Goal: Information Seeking & Learning: Learn about a topic

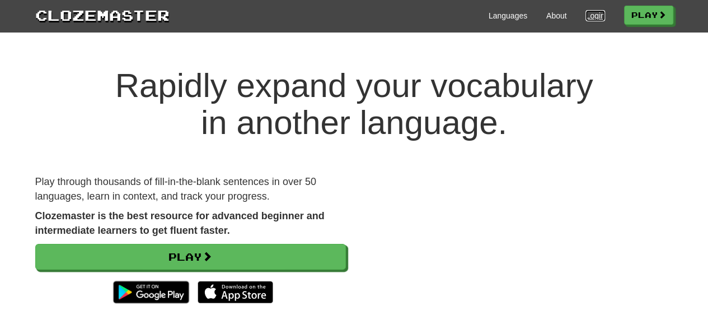
click at [591, 16] on link "Login" at bounding box center [595, 15] width 19 height 11
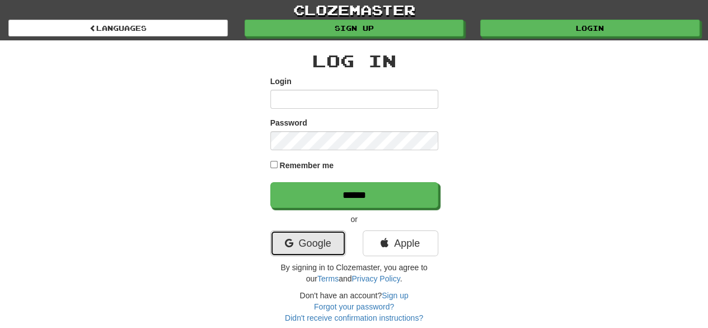
click at [312, 246] on link "Google" at bounding box center [308, 243] width 76 height 26
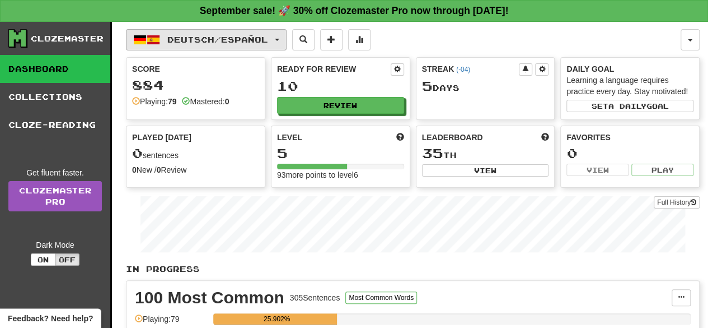
click at [203, 40] on span "Deutsch / Español" at bounding box center [217, 40] width 101 height 10
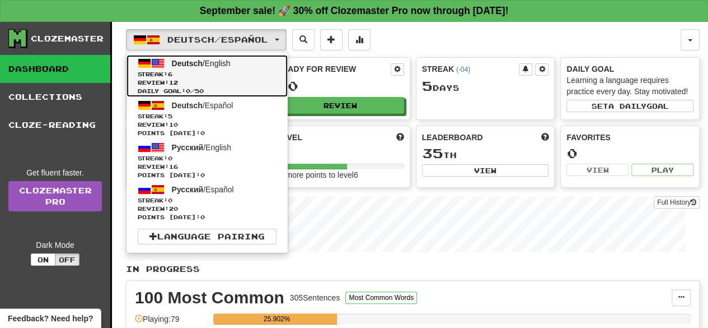
click at [216, 67] on link "Deutsch / English Streak: 6 Review: 12 Daily Goal: 0 / 50" at bounding box center [207, 76] width 161 height 42
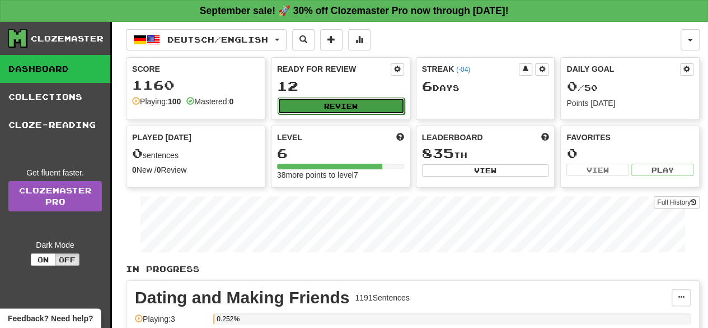
click at [306, 102] on button "Review" at bounding box center [341, 105] width 127 height 17
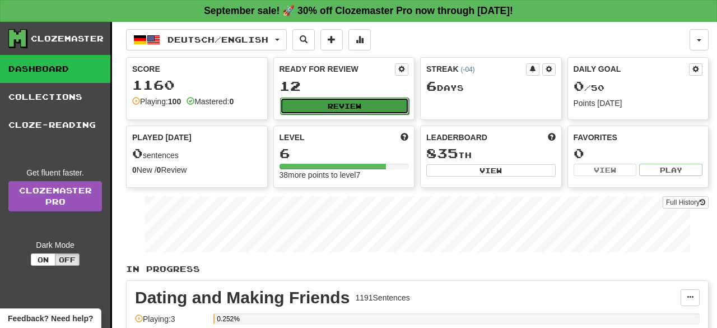
select select "**"
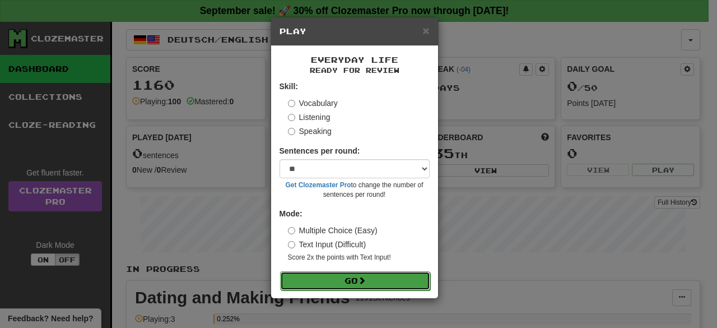
click at [344, 278] on button "Go" at bounding box center [355, 280] width 150 height 19
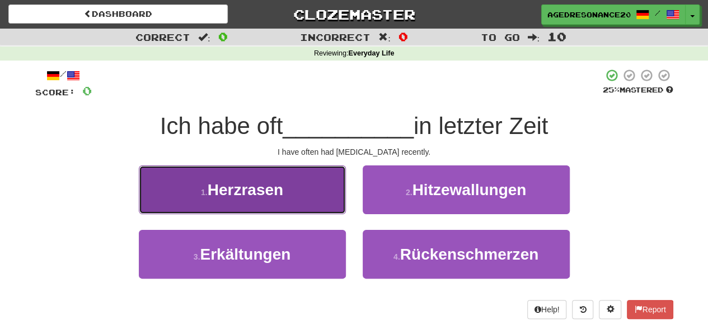
click at [295, 192] on button "1 . Herzrasen" at bounding box center [242, 189] width 207 height 49
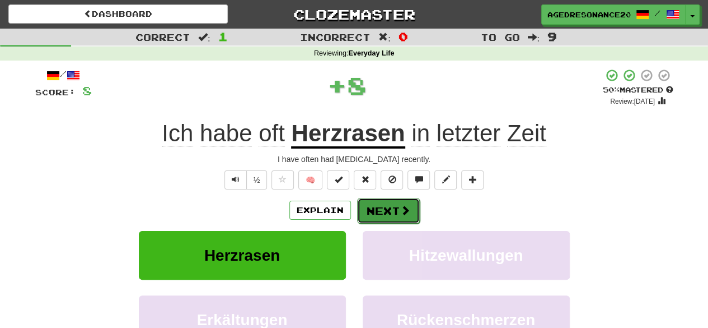
click at [381, 208] on button "Next" at bounding box center [388, 211] width 63 height 26
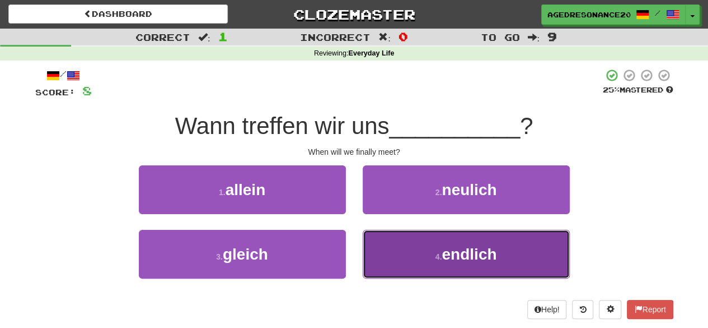
click at [405, 267] on button "4 . endlich" at bounding box center [466, 254] width 207 height 49
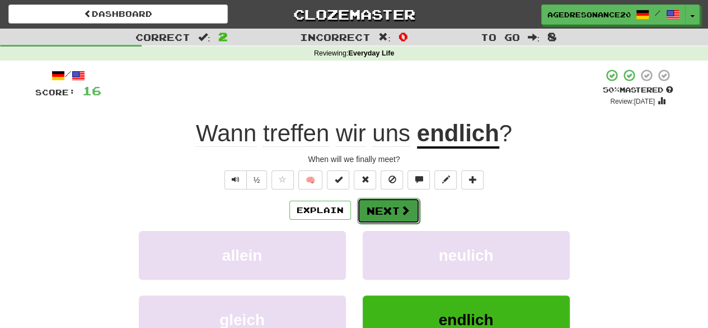
click at [402, 208] on span at bounding box center [405, 210] width 10 height 10
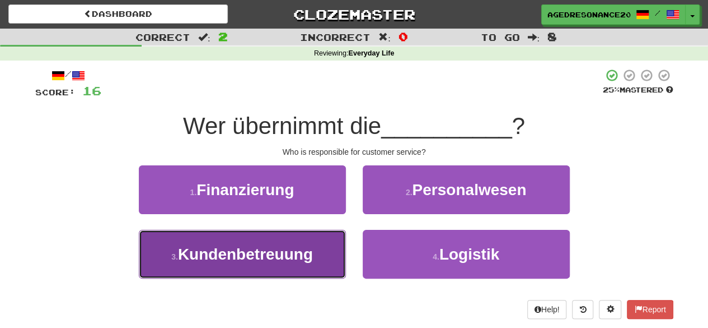
click at [336, 251] on button "3 . Kundenbetreuung" at bounding box center [242, 254] width 207 height 49
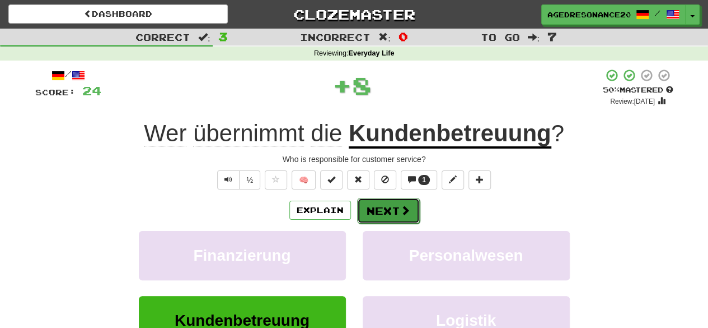
click at [392, 215] on button "Next" at bounding box center [388, 211] width 63 height 26
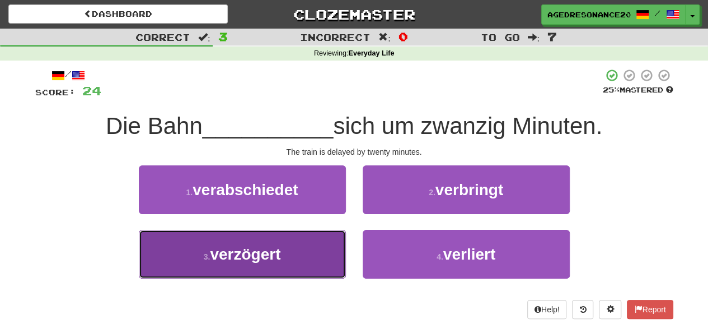
click at [314, 251] on button "3 . verzögert" at bounding box center [242, 254] width 207 height 49
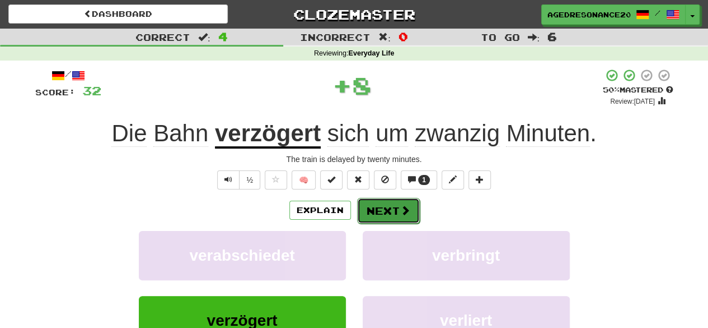
click at [383, 214] on button "Next" at bounding box center [388, 211] width 63 height 26
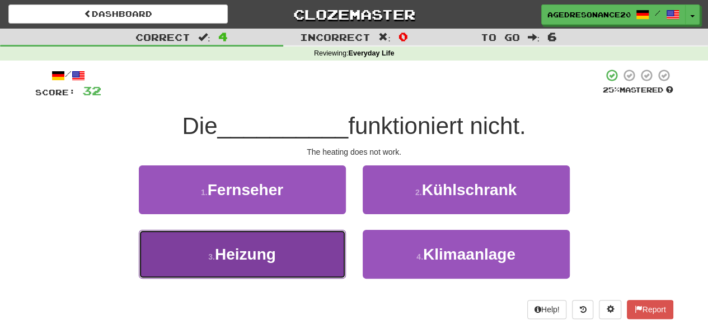
click at [320, 247] on button "3 . Heizung" at bounding box center [242, 254] width 207 height 49
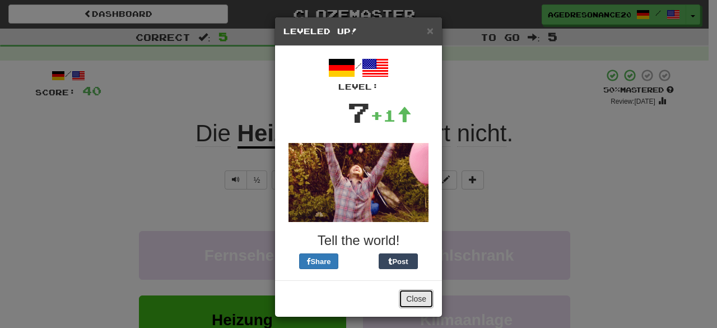
click at [406, 300] on button "Close" at bounding box center [416, 298] width 35 height 19
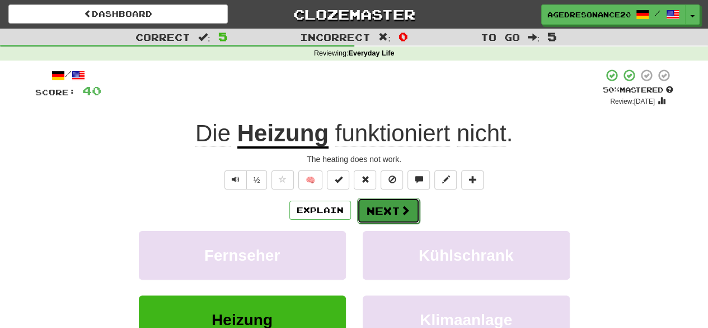
click at [381, 212] on button "Next" at bounding box center [388, 211] width 63 height 26
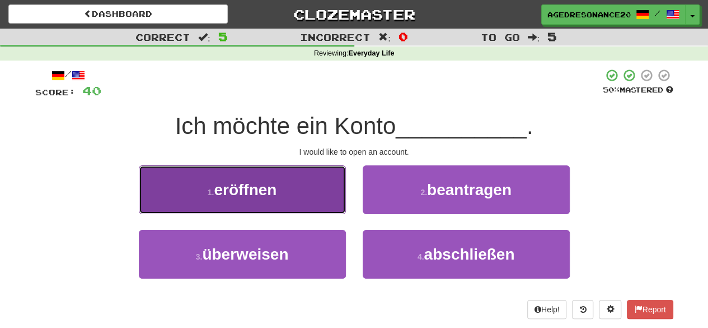
click at [344, 204] on button "1 . eröffnen" at bounding box center [242, 189] width 207 height 49
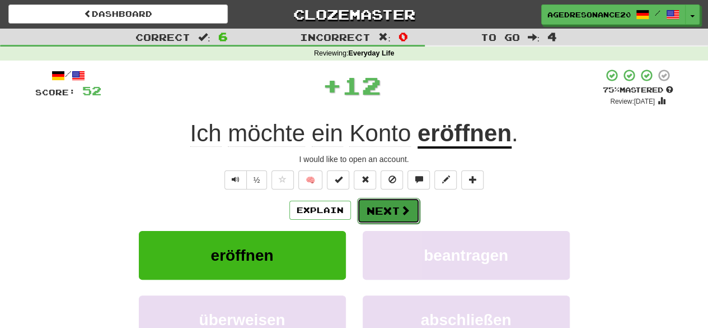
click at [402, 208] on span at bounding box center [405, 210] width 10 height 10
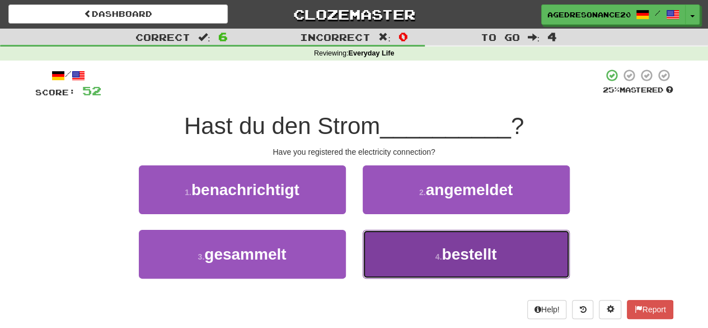
click at [385, 260] on button "4 . bestellt" at bounding box center [466, 254] width 207 height 49
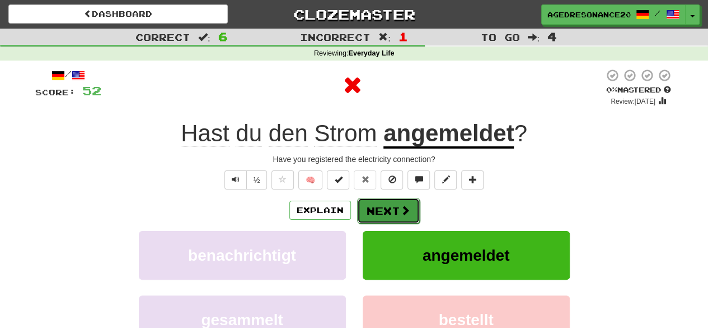
click at [379, 214] on button "Next" at bounding box center [388, 211] width 63 height 26
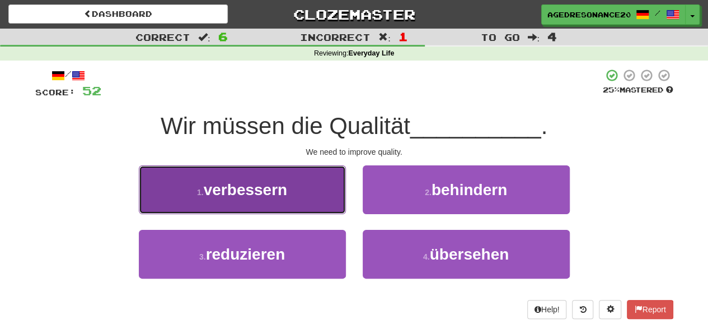
click at [310, 192] on button "1 . verbessern" at bounding box center [242, 189] width 207 height 49
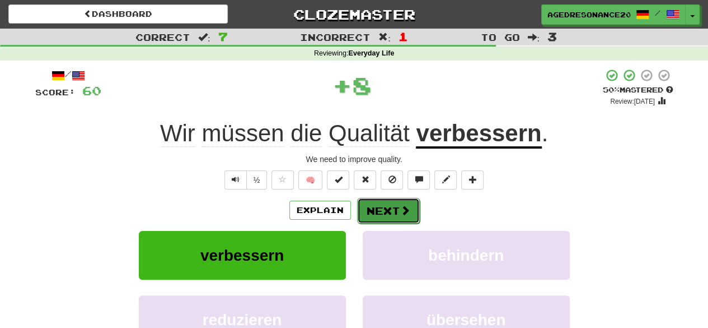
click at [400, 212] on span at bounding box center [405, 210] width 10 height 10
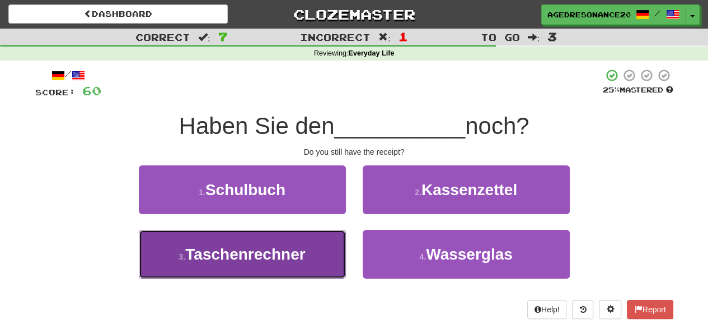
click at [305, 248] on span "Taschenrechner" at bounding box center [245, 253] width 120 height 17
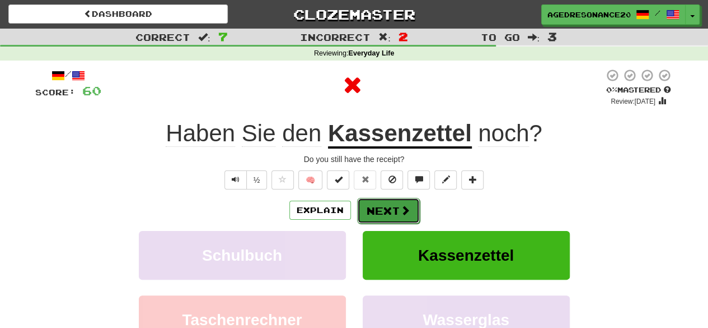
click at [375, 212] on button "Next" at bounding box center [388, 211] width 63 height 26
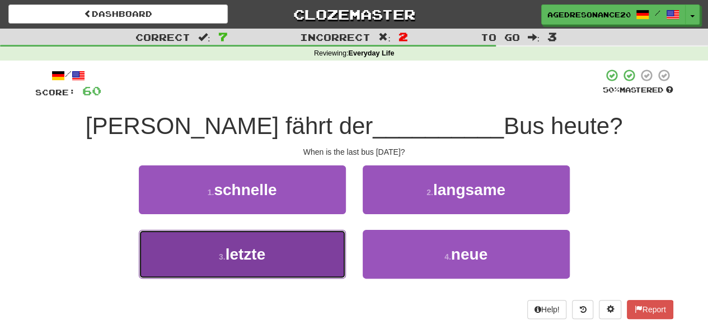
click at [296, 251] on button "3 . letzte" at bounding box center [242, 254] width 207 height 49
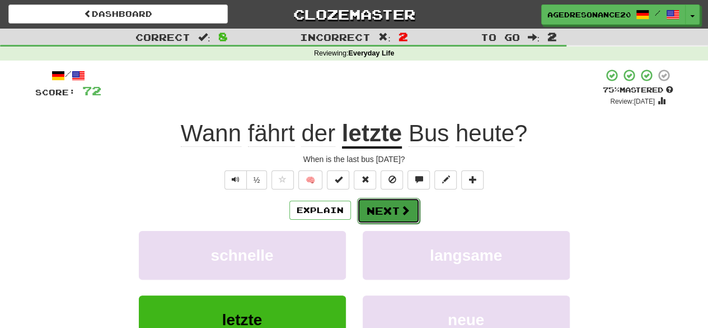
click at [381, 210] on button "Next" at bounding box center [388, 211] width 63 height 26
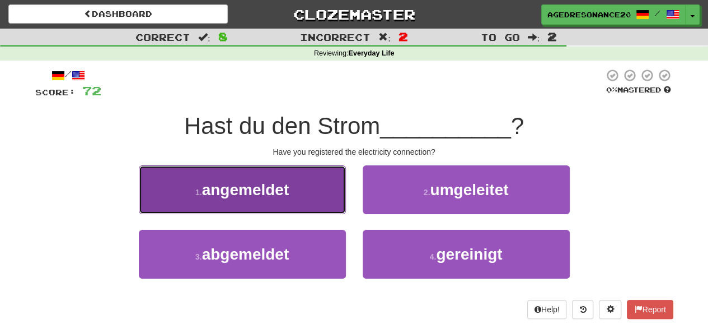
click at [301, 200] on button "1 . angemeldet" at bounding box center [242, 189] width 207 height 49
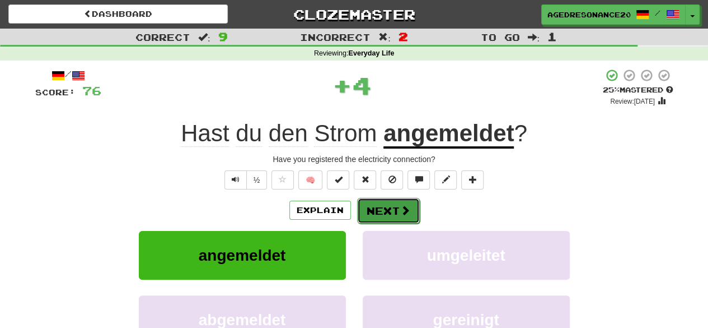
click at [368, 209] on button "Next" at bounding box center [388, 211] width 63 height 26
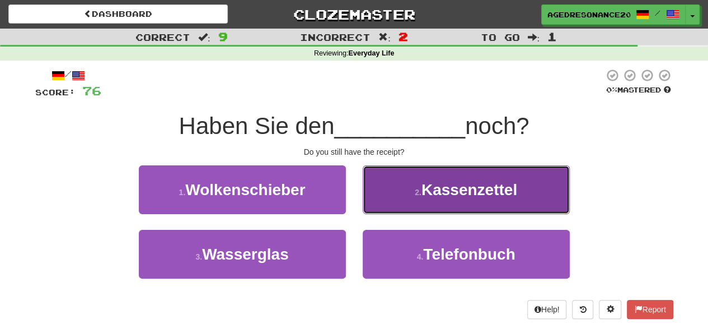
click at [408, 207] on button "2 . Kassenzettel" at bounding box center [466, 189] width 207 height 49
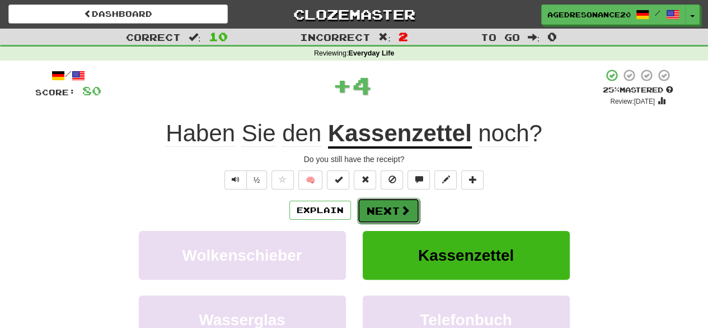
click at [405, 206] on span at bounding box center [405, 210] width 10 height 10
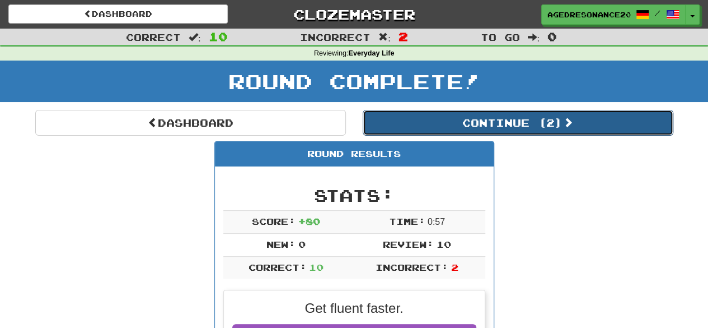
click at [419, 130] on button "Continue ( 2 )" at bounding box center [518, 123] width 311 height 26
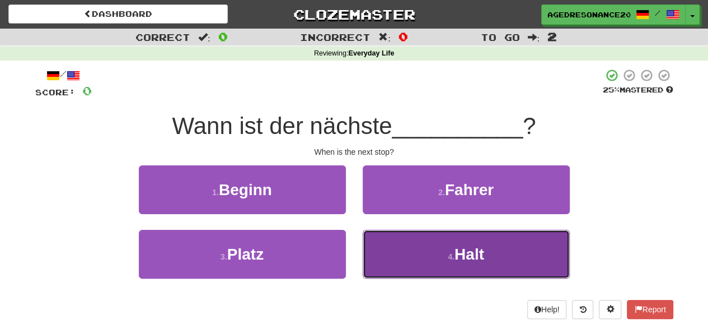
click at [427, 254] on button "4 . Halt" at bounding box center [466, 254] width 207 height 49
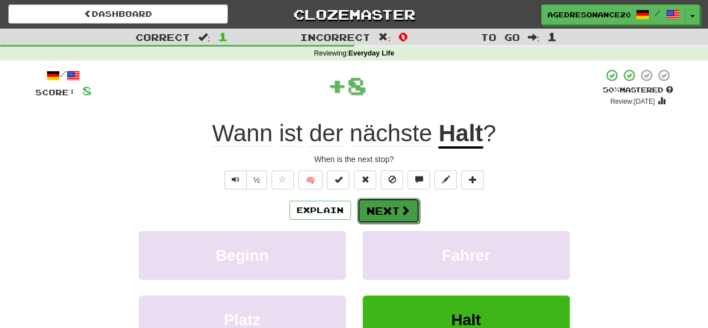
click at [407, 213] on span at bounding box center [405, 210] width 10 height 10
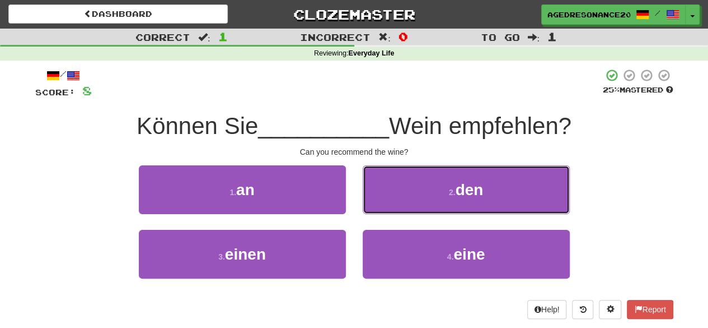
click at [407, 213] on button "2 . den" at bounding box center [466, 189] width 207 height 49
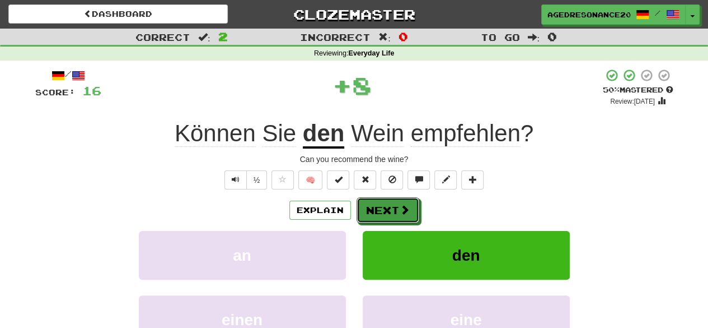
click at [407, 213] on span at bounding box center [405, 209] width 10 height 10
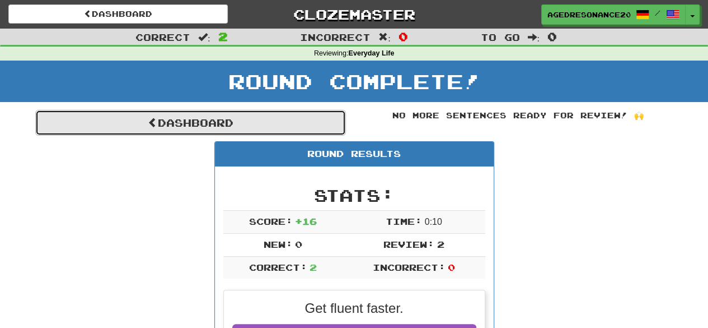
click at [302, 126] on link "Dashboard" at bounding box center [190, 123] width 311 height 26
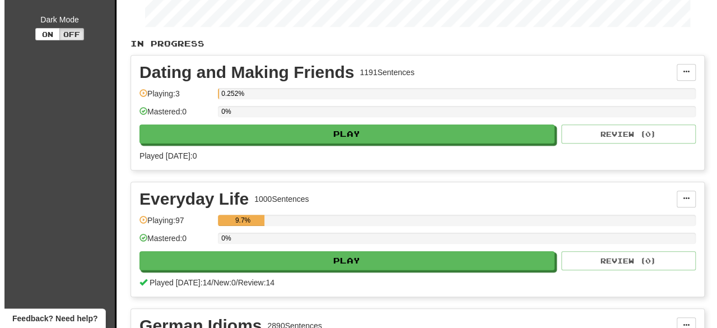
scroll to position [226, 0]
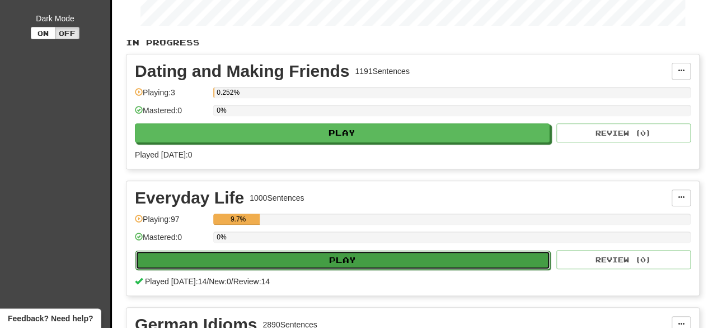
click at [306, 254] on button "Play" at bounding box center [343, 259] width 415 height 19
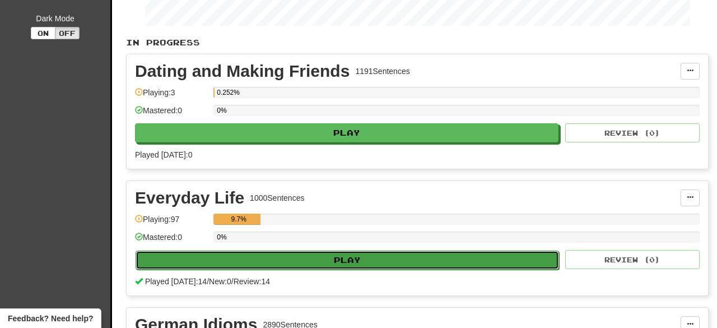
select select "**"
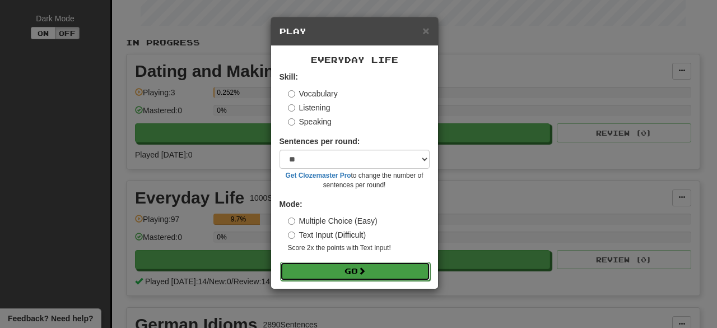
click at [319, 268] on button "Go" at bounding box center [355, 271] width 150 height 19
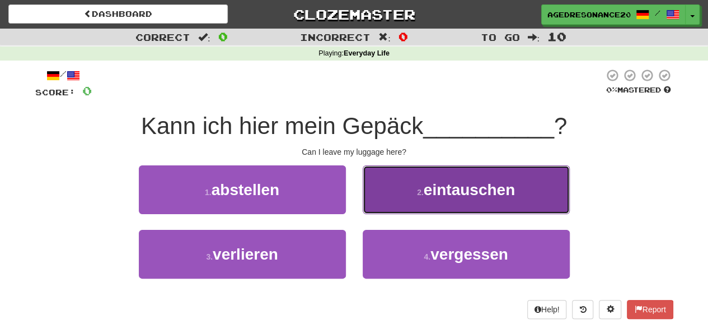
click at [431, 193] on span "eintauschen" at bounding box center [469, 189] width 91 height 17
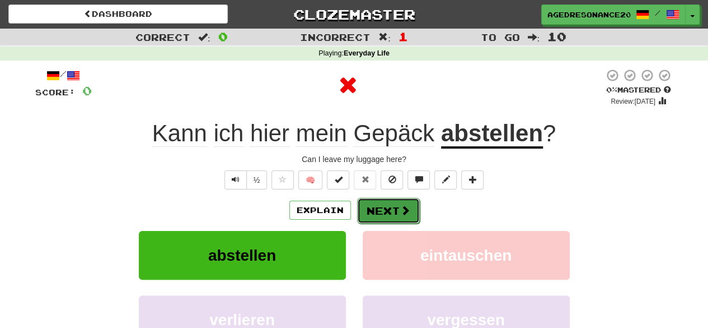
click at [395, 209] on button "Next" at bounding box center [388, 211] width 63 height 26
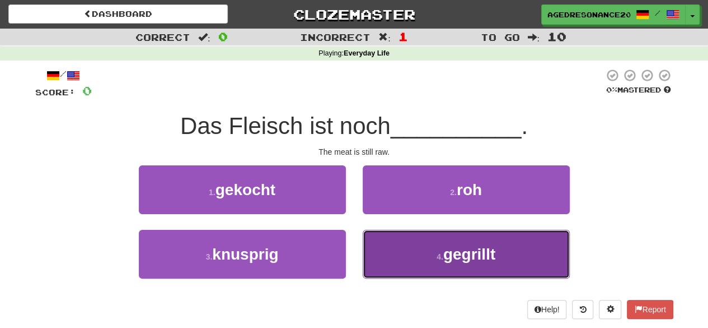
click at [399, 255] on button "4 . gegrillt" at bounding box center [466, 254] width 207 height 49
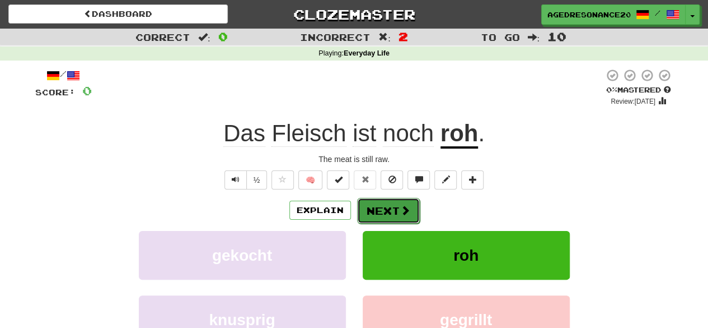
click at [392, 216] on button "Next" at bounding box center [388, 211] width 63 height 26
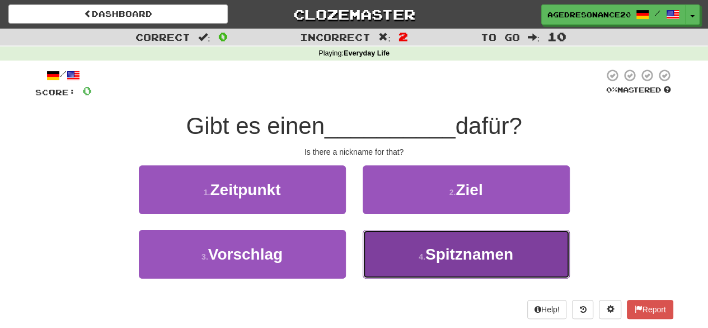
click at [404, 250] on button "4 . Spitznamen" at bounding box center [466, 254] width 207 height 49
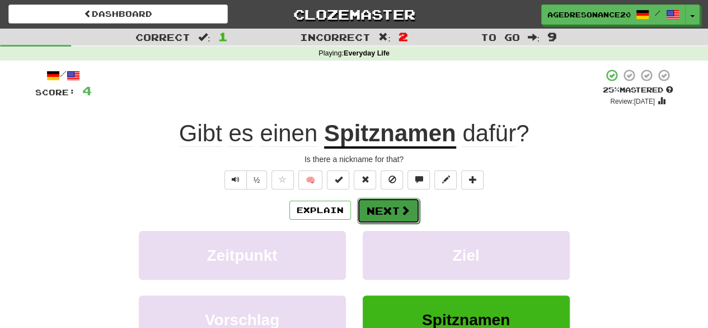
click at [395, 208] on button "Next" at bounding box center [388, 211] width 63 height 26
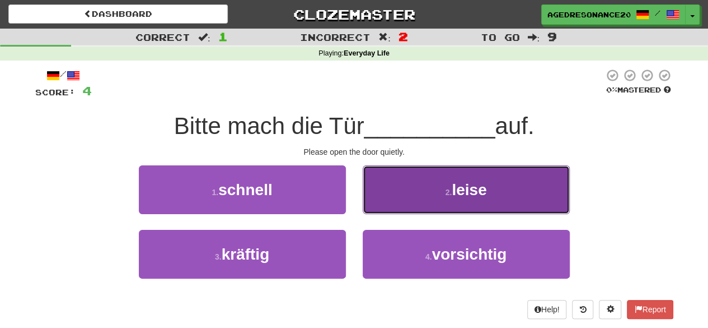
click at [410, 208] on button "2 . leise" at bounding box center [466, 189] width 207 height 49
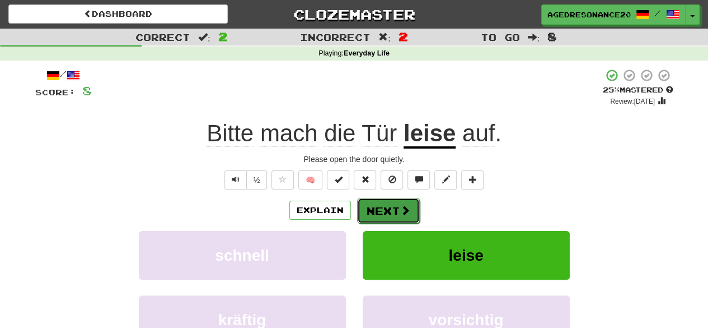
click at [398, 209] on button "Next" at bounding box center [388, 211] width 63 height 26
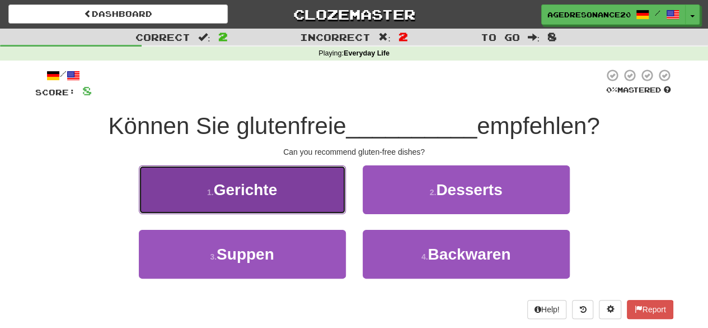
click at [313, 201] on button "1 . Gerichte" at bounding box center [242, 189] width 207 height 49
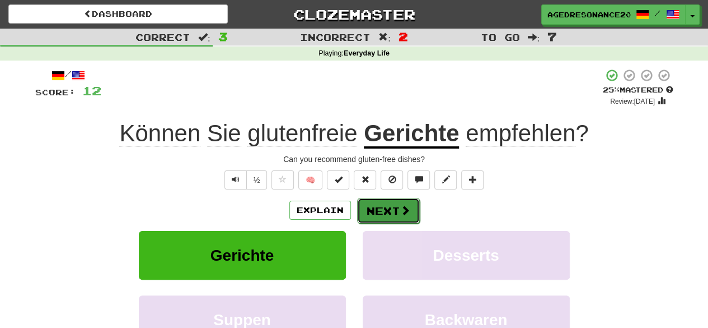
click at [395, 208] on button "Next" at bounding box center [388, 211] width 63 height 26
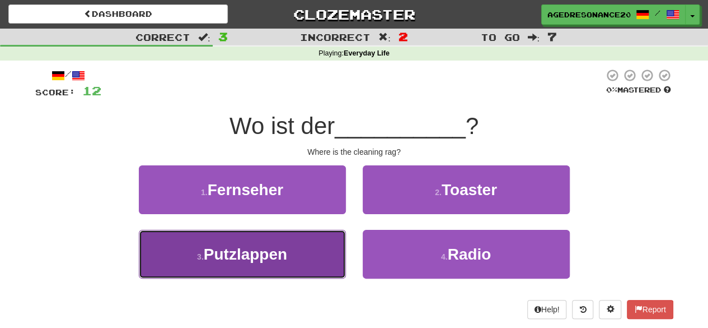
click at [301, 250] on button "3 . Putzlappen" at bounding box center [242, 254] width 207 height 49
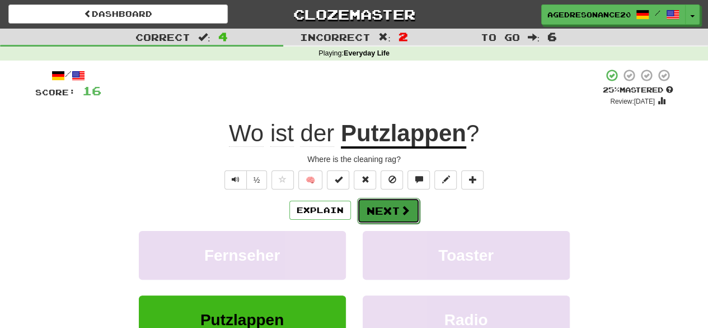
click at [395, 215] on button "Next" at bounding box center [388, 211] width 63 height 26
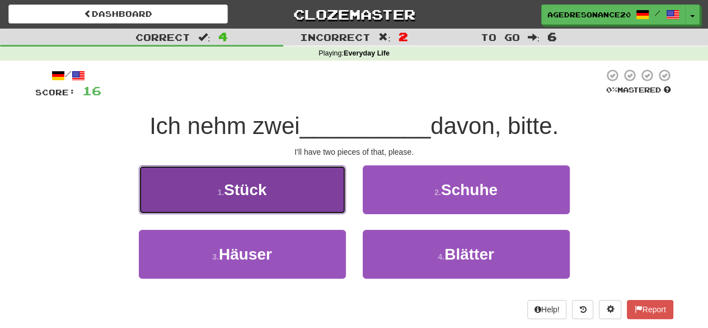
click at [295, 194] on button "1 . Stück" at bounding box center [242, 189] width 207 height 49
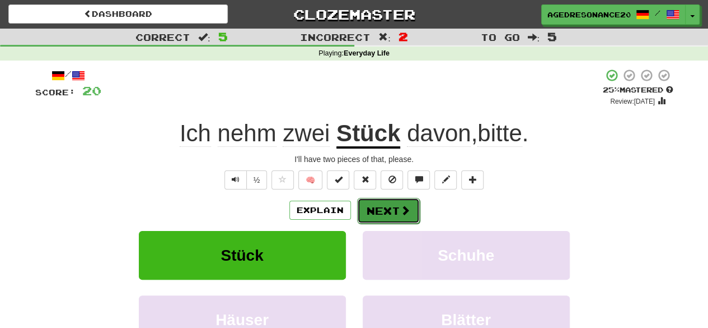
click at [392, 203] on button "Next" at bounding box center [388, 211] width 63 height 26
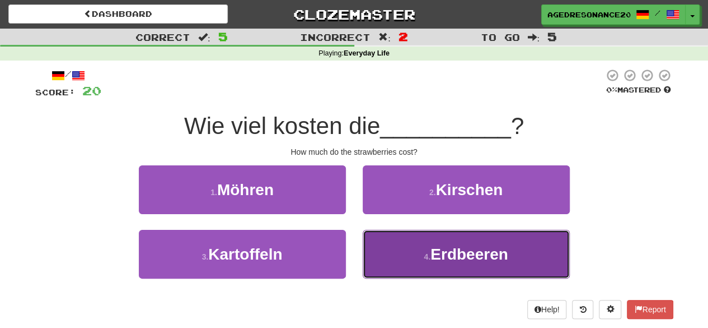
click at [411, 258] on button "4 . Erdbeeren" at bounding box center [466, 254] width 207 height 49
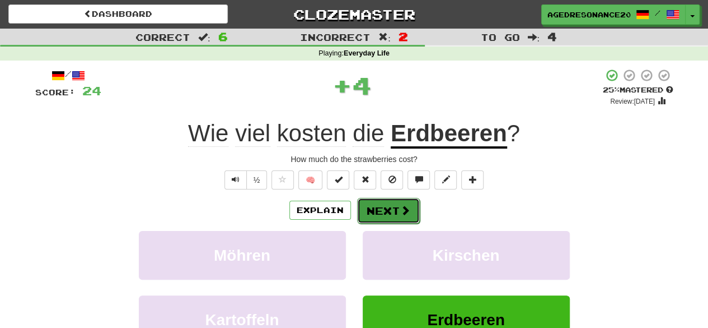
click at [385, 213] on button "Next" at bounding box center [388, 211] width 63 height 26
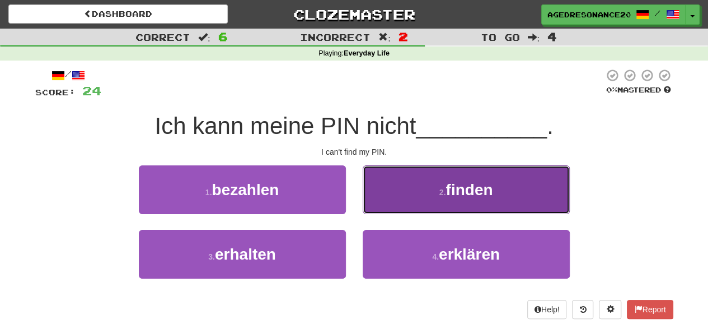
click at [411, 194] on button "2 . finden" at bounding box center [466, 189] width 207 height 49
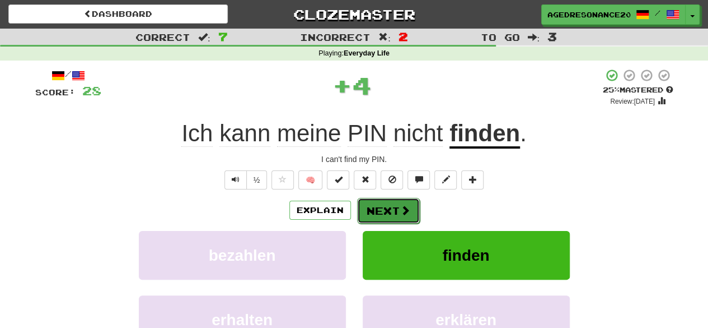
click at [402, 208] on span at bounding box center [405, 210] width 10 height 10
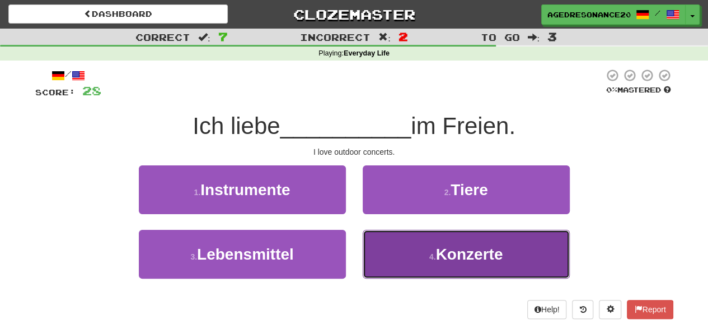
click at [416, 244] on button "4 . Konzerte" at bounding box center [466, 254] width 207 height 49
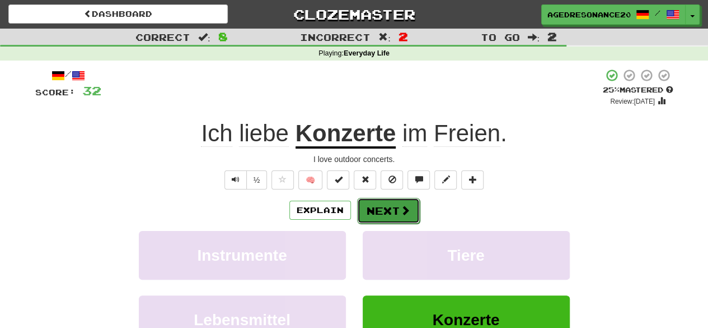
click at [398, 212] on button "Next" at bounding box center [388, 211] width 63 height 26
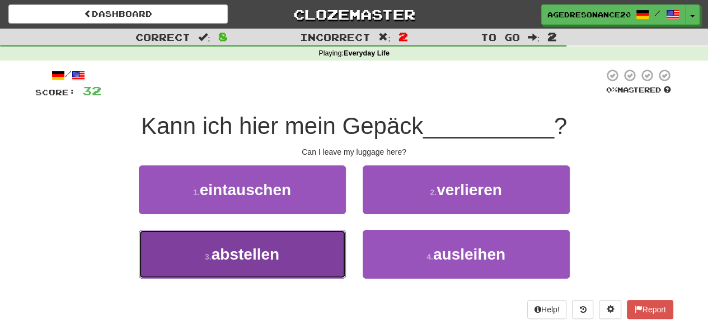
click at [321, 238] on button "3 . abstellen" at bounding box center [242, 254] width 207 height 49
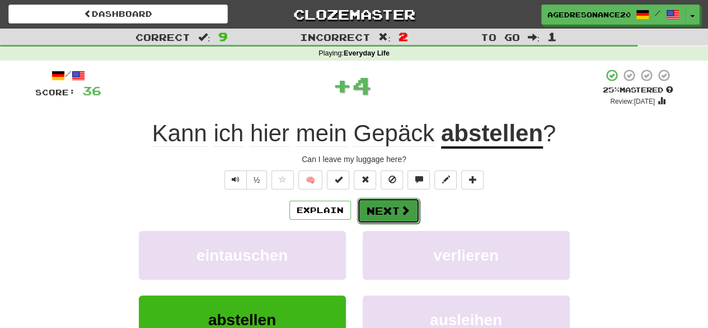
click at [381, 207] on button "Next" at bounding box center [388, 211] width 63 height 26
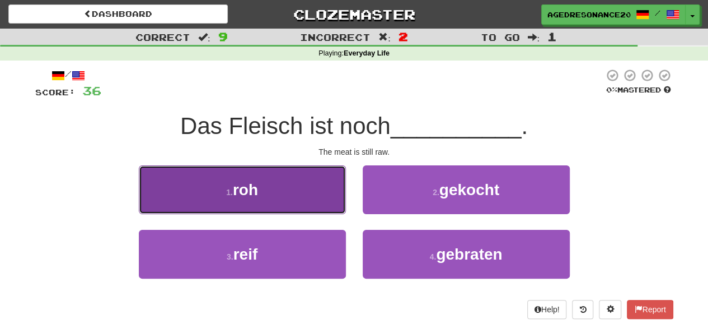
click at [327, 204] on button "1 . roh" at bounding box center [242, 189] width 207 height 49
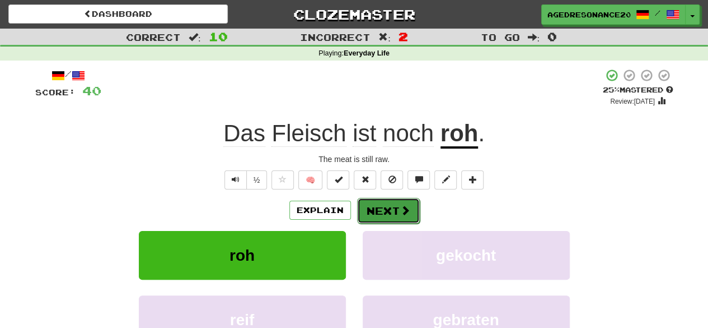
click at [386, 206] on button "Next" at bounding box center [388, 211] width 63 height 26
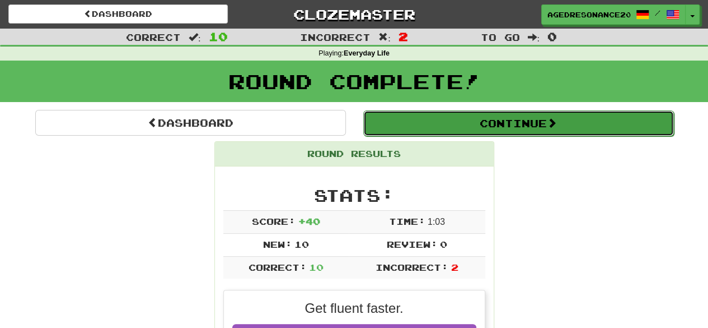
click at [393, 129] on button "Continue" at bounding box center [518, 123] width 311 height 26
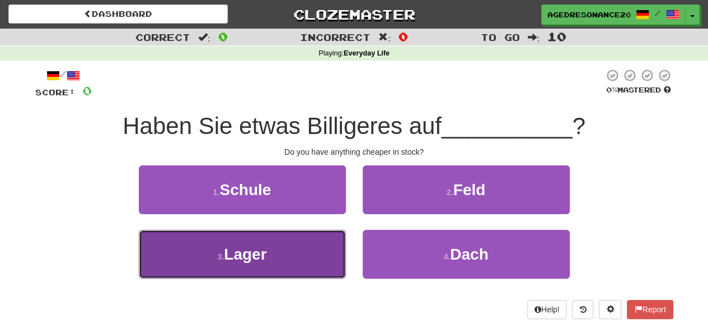
click at [328, 254] on button "3 . Lager" at bounding box center [242, 254] width 207 height 49
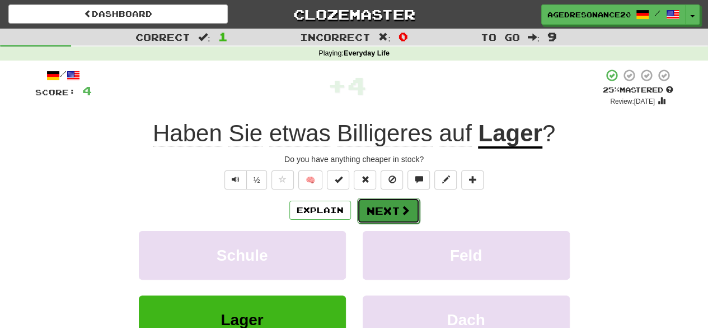
click at [383, 205] on button "Next" at bounding box center [388, 211] width 63 height 26
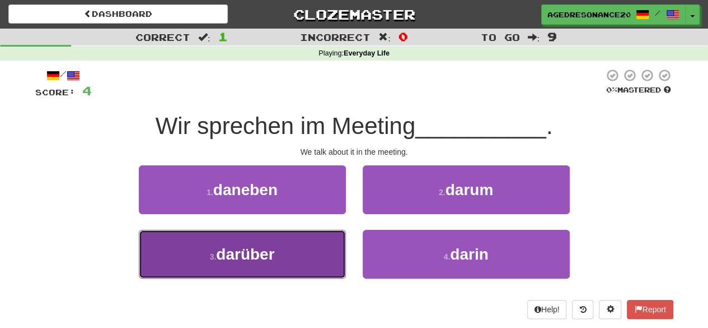
click at [316, 260] on button "3 . darüber" at bounding box center [242, 254] width 207 height 49
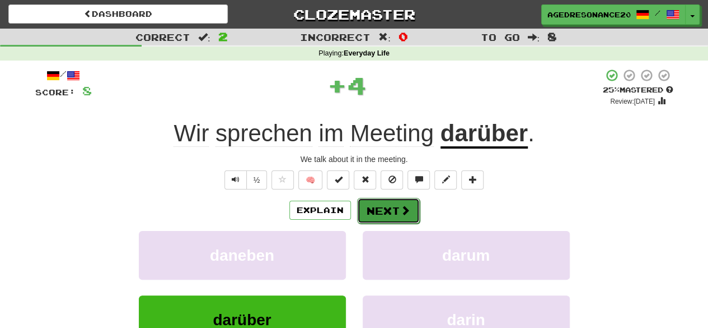
click at [376, 203] on button "Next" at bounding box center [388, 211] width 63 height 26
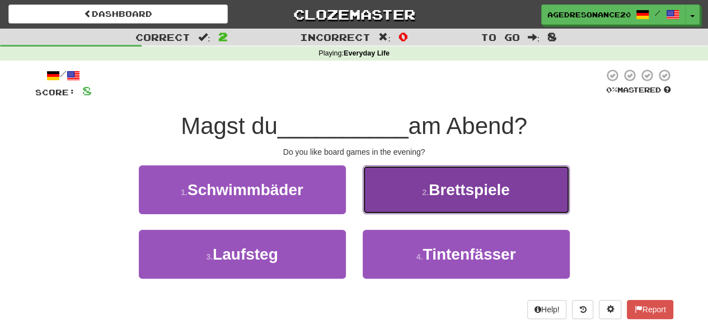
click at [412, 207] on button "2 . Brettspiele" at bounding box center [466, 189] width 207 height 49
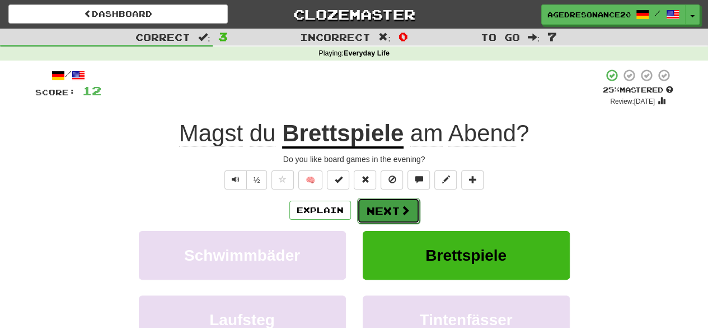
click at [396, 204] on button "Next" at bounding box center [388, 211] width 63 height 26
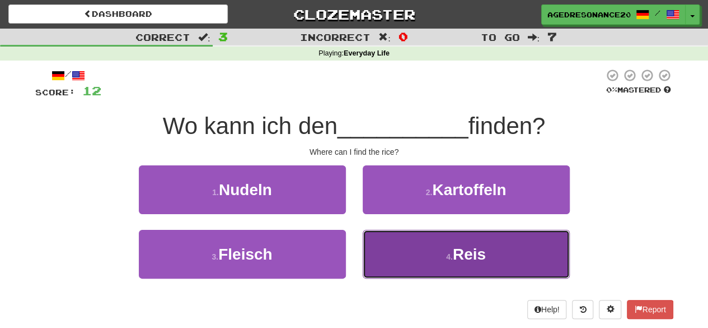
click at [399, 230] on button "4 . Reis" at bounding box center [466, 254] width 207 height 49
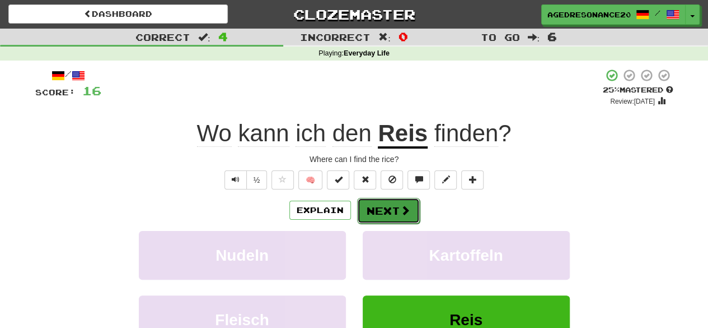
click at [386, 215] on button "Next" at bounding box center [388, 211] width 63 height 26
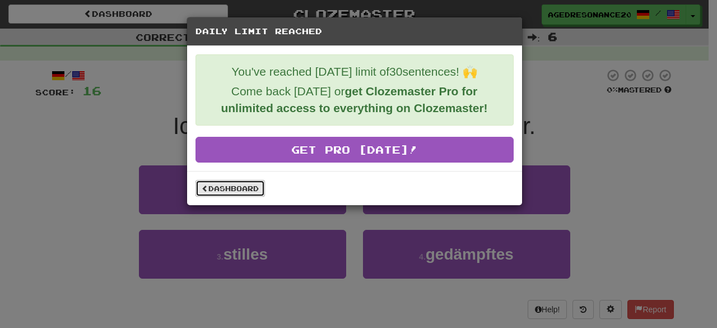
click at [246, 185] on link "Dashboard" at bounding box center [229, 188] width 69 height 17
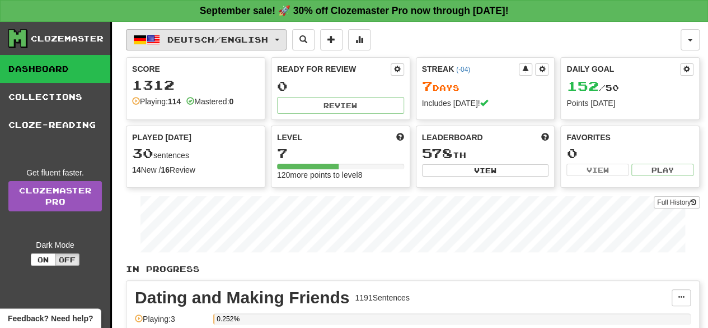
click at [198, 40] on span "Deutsch / English" at bounding box center [217, 40] width 101 height 10
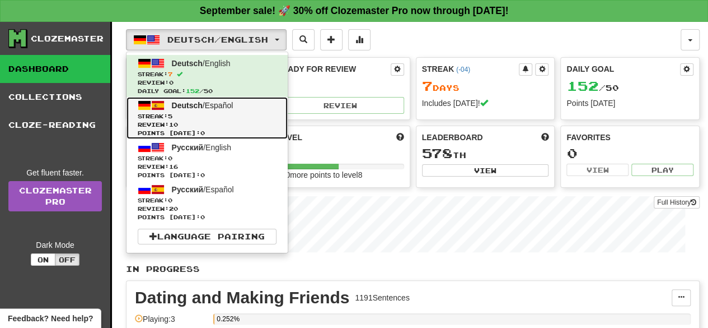
click at [218, 112] on span "Streak: 5" at bounding box center [207, 116] width 139 height 8
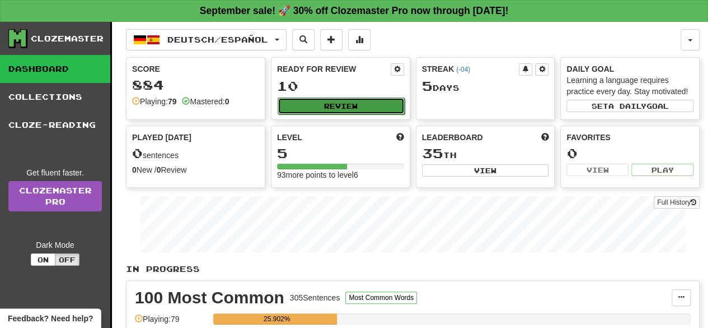
click at [308, 104] on button "Review" at bounding box center [341, 105] width 127 height 17
select select "**"
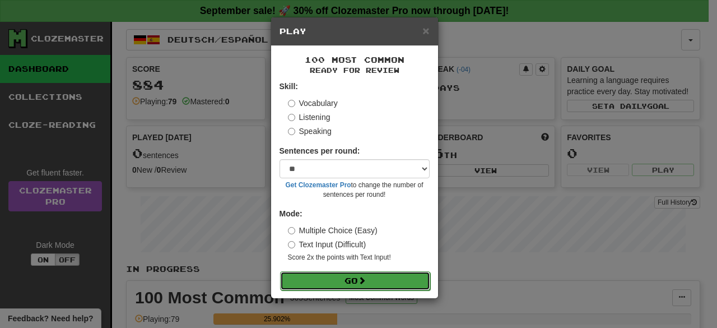
click at [361, 276] on span at bounding box center [362, 280] width 8 height 8
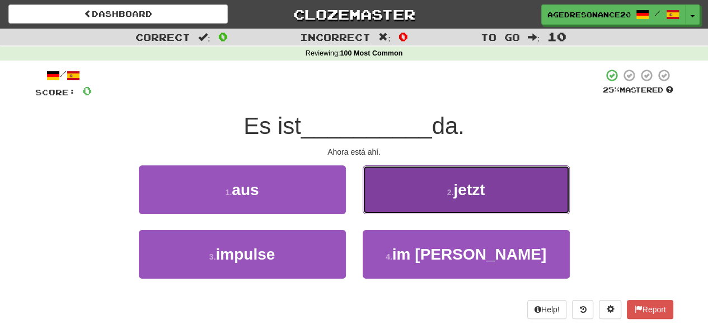
click at [387, 198] on button "2 . jetzt" at bounding box center [466, 189] width 207 height 49
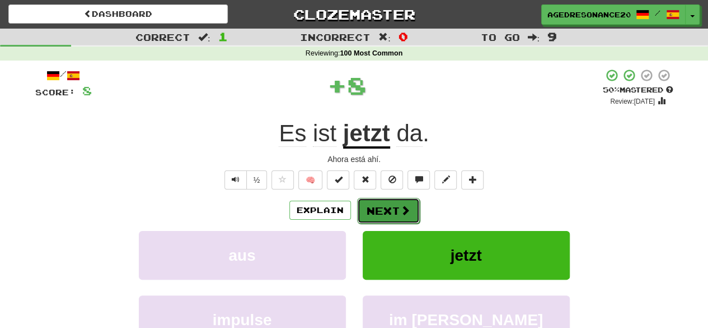
click at [394, 211] on button "Next" at bounding box center [388, 211] width 63 height 26
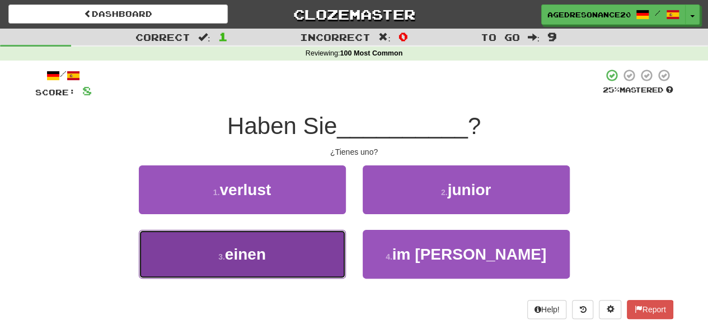
click at [323, 244] on button "3 . einen" at bounding box center [242, 254] width 207 height 49
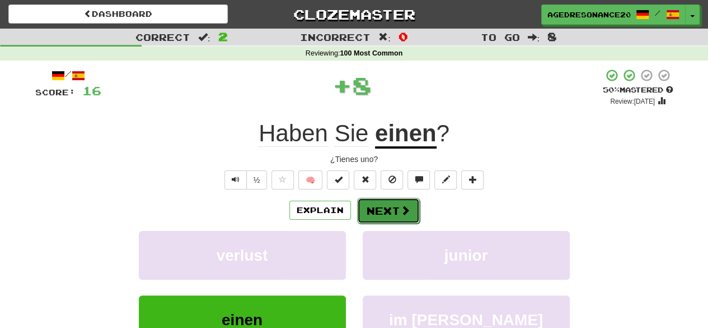
click at [372, 210] on button "Next" at bounding box center [388, 211] width 63 height 26
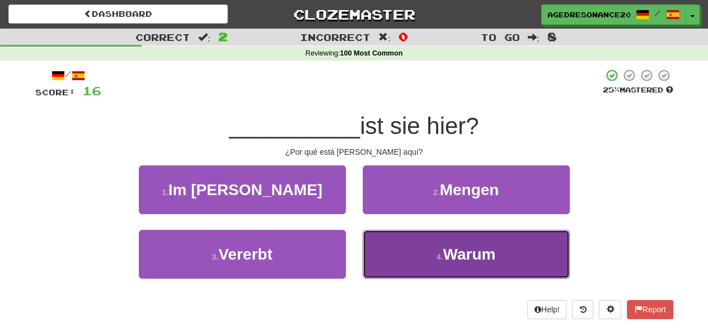
click at [407, 268] on button "4 . [GEOGRAPHIC_DATA]" at bounding box center [466, 254] width 207 height 49
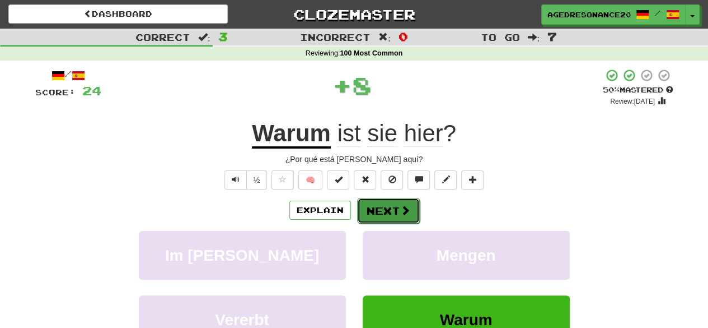
click at [382, 217] on button "Next" at bounding box center [388, 211] width 63 height 26
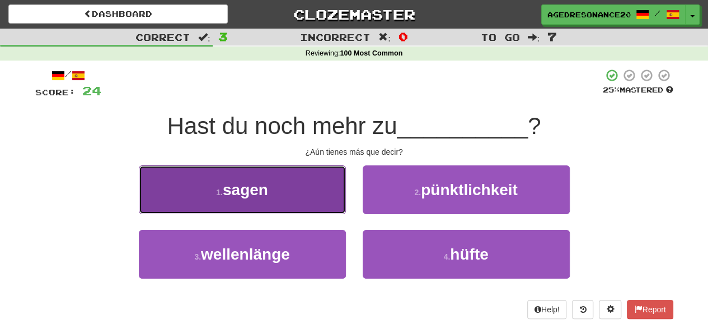
click at [309, 211] on button "1 . sagen" at bounding box center [242, 189] width 207 height 49
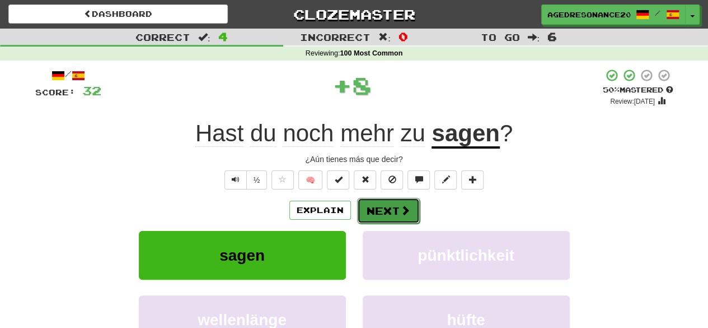
click at [365, 209] on button "Next" at bounding box center [388, 211] width 63 height 26
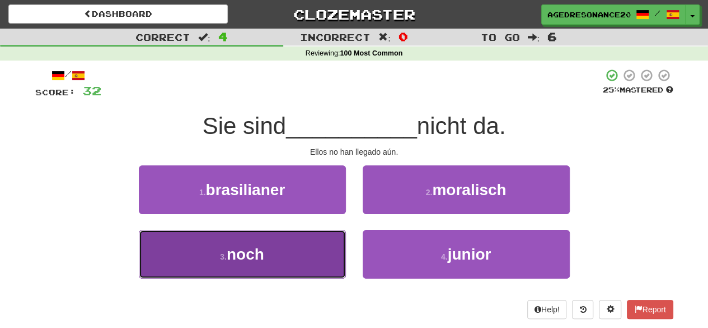
click at [309, 246] on button "3 . noch" at bounding box center [242, 254] width 207 height 49
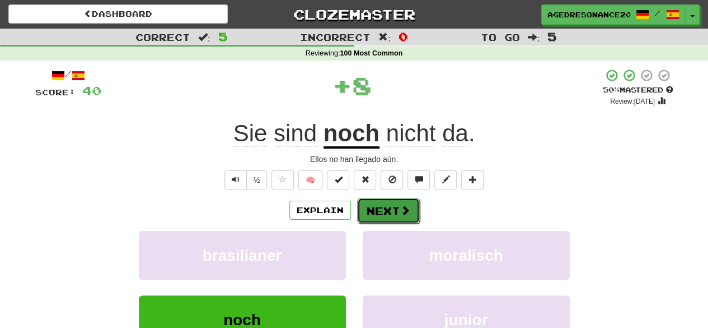
click at [400, 205] on span at bounding box center [405, 210] width 10 height 10
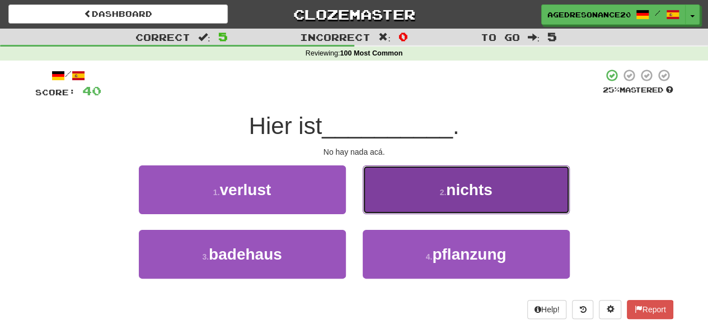
click at [404, 207] on button "2 . nichts" at bounding box center [466, 189] width 207 height 49
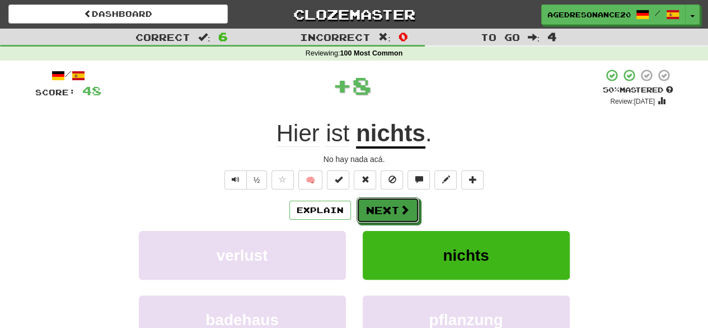
click at [404, 207] on span at bounding box center [405, 209] width 10 height 10
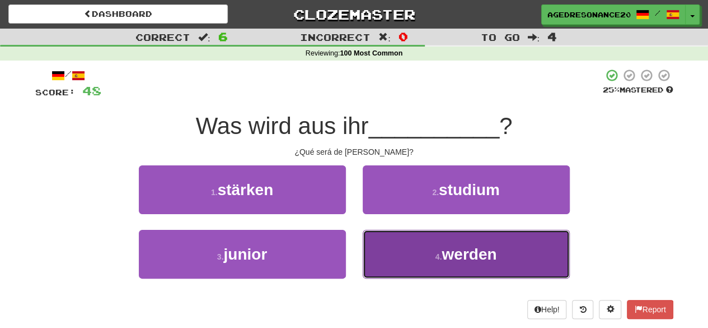
click at [395, 269] on button "4 . werden" at bounding box center [466, 254] width 207 height 49
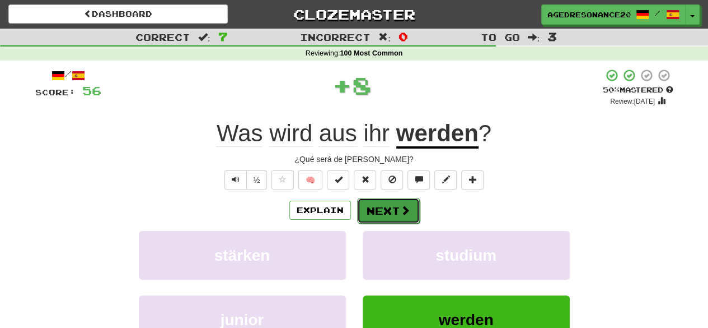
click at [388, 211] on button "Next" at bounding box center [388, 211] width 63 height 26
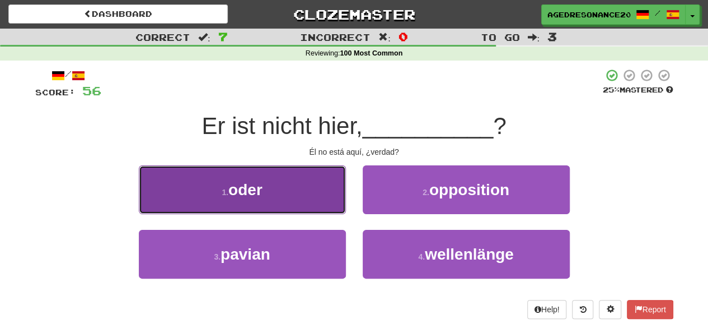
click at [298, 200] on button "1 . oder" at bounding box center [242, 189] width 207 height 49
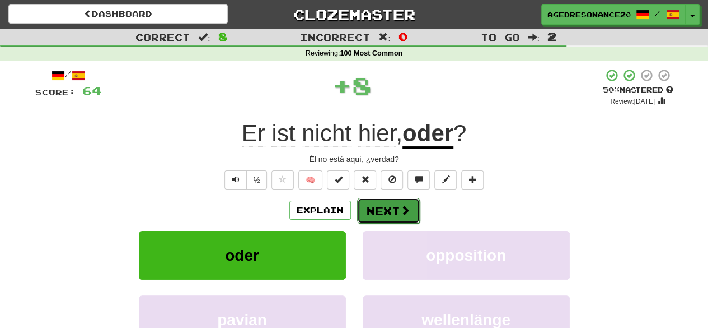
click at [367, 209] on button "Next" at bounding box center [388, 211] width 63 height 26
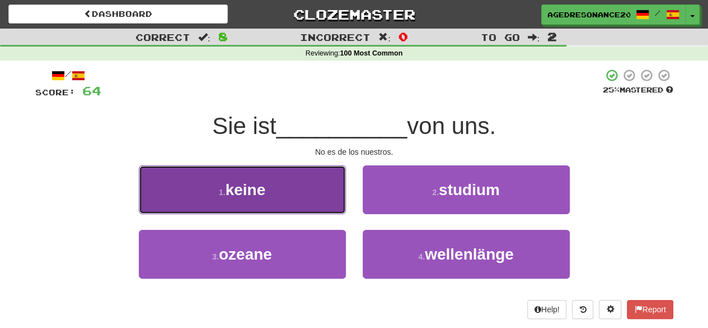
click at [310, 208] on button "1 . keine" at bounding box center [242, 189] width 207 height 49
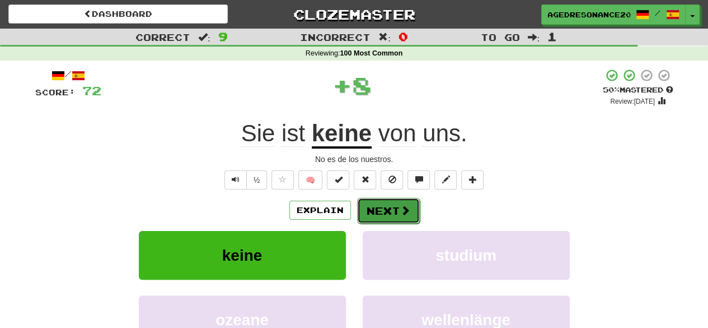
click at [377, 209] on button "Next" at bounding box center [388, 211] width 63 height 26
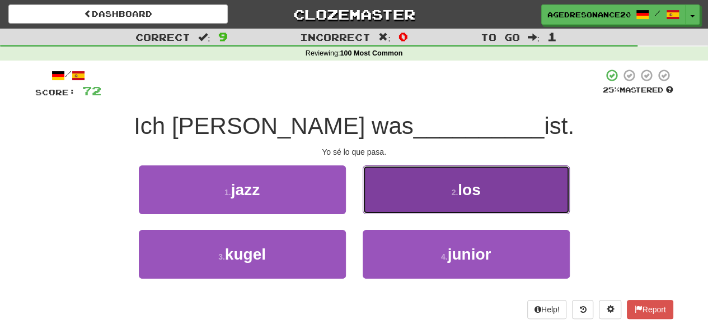
click at [398, 207] on button "2 . los" at bounding box center [466, 189] width 207 height 49
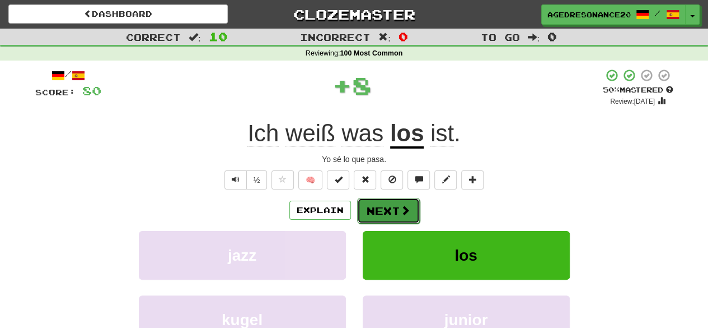
click at [384, 206] on button "Next" at bounding box center [388, 211] width 63 height 26
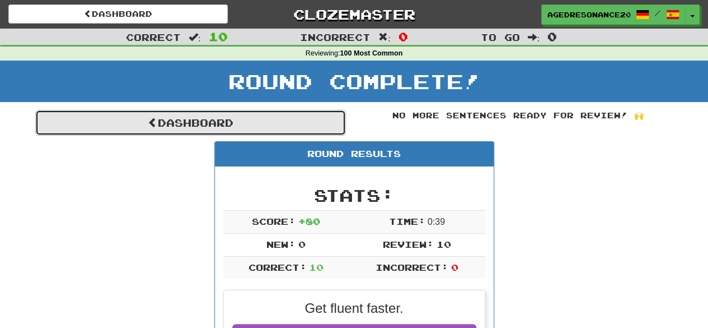
click at [304, 124] on link "Dashboard" at bounding box center [190, 123] width 311 height 26
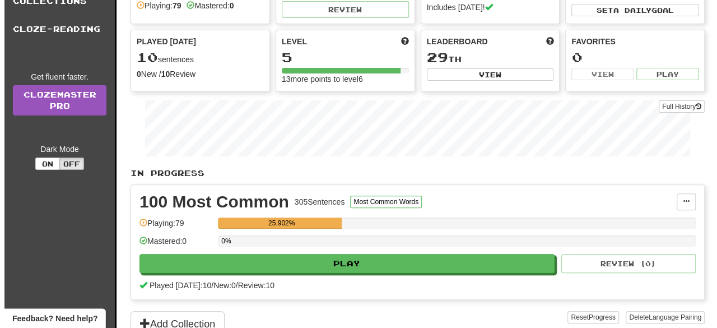
scroll to position [100, 0]
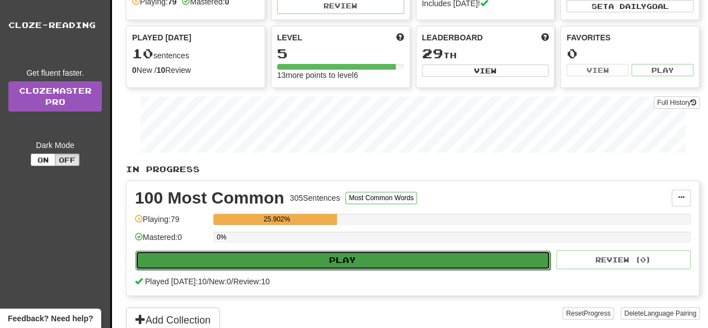
click at [308, 255] on button "Play" at bounding box center [343, 259] width 415 height 19
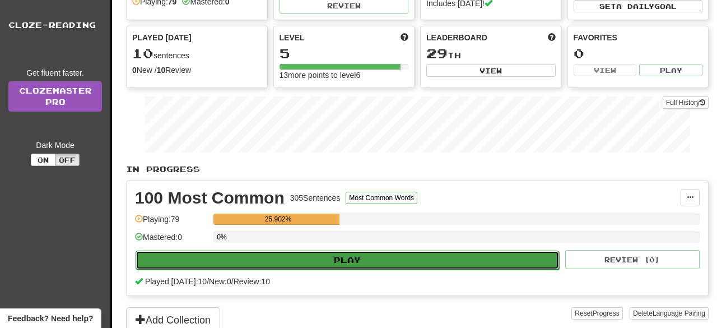
select select "**"
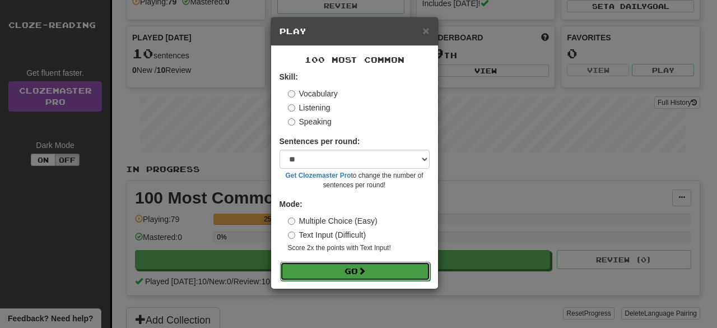
click at [337, 275] on button "Go" at bounding box center [355, 271] width 150 height 19
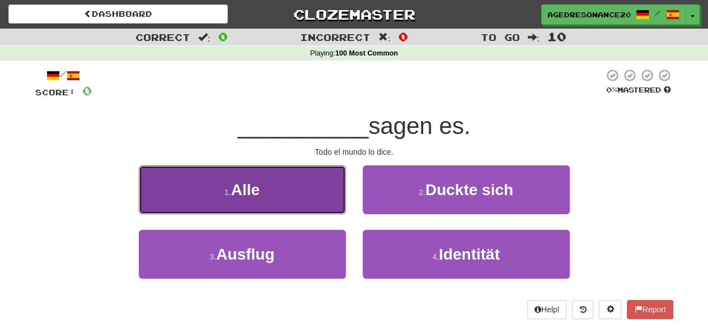
click at [324, 197] on button "1 . Alle" at bounding box center [242, 189] width 207 height 49
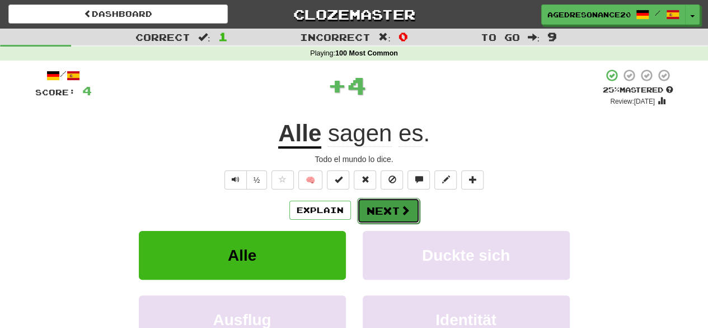
click at [401, 213] on span at bounding box center [405, 210] width 10 height 10
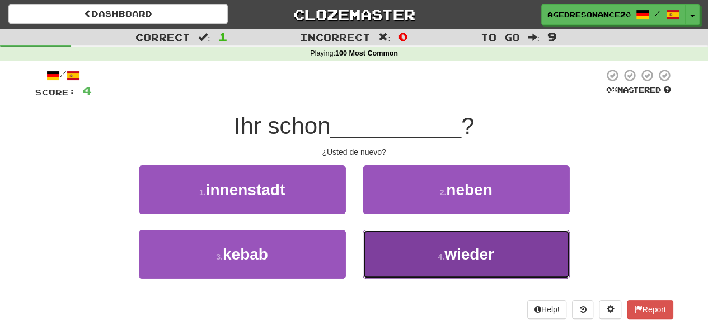
click at [405, 267] on button "4 . wieder" at bounding box center [466, 254] width 207 height 49
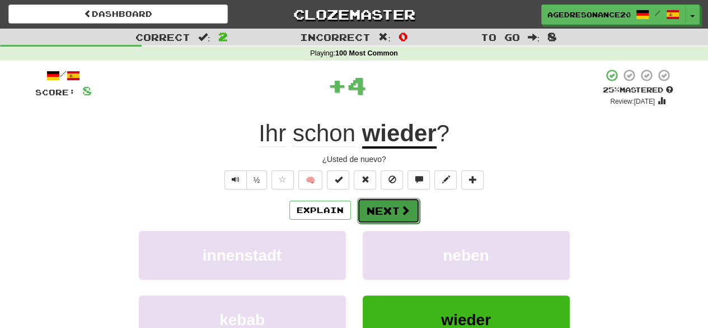
click at [397, 216] on button "Next" at bounding box center [388, 211] width 63 height 26
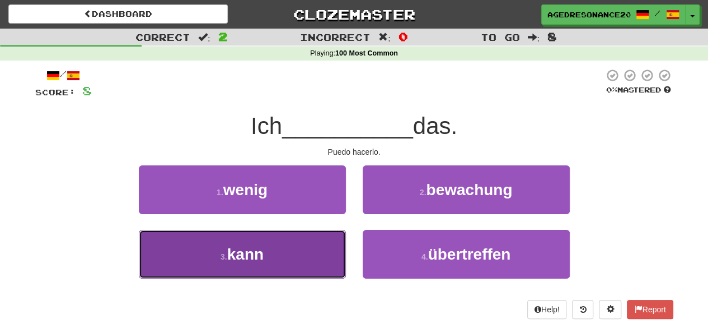
click at [277, 259] on button "3 . kann" at bounding box center [242, 254] width 207 height 49
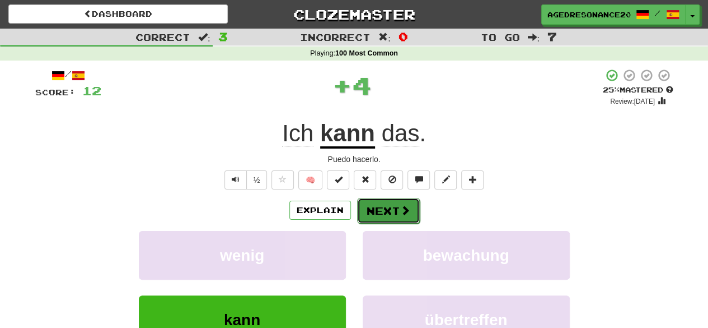
click at [375, 207] on button "Next" at bounding box center [388, 211] width 63 height 26
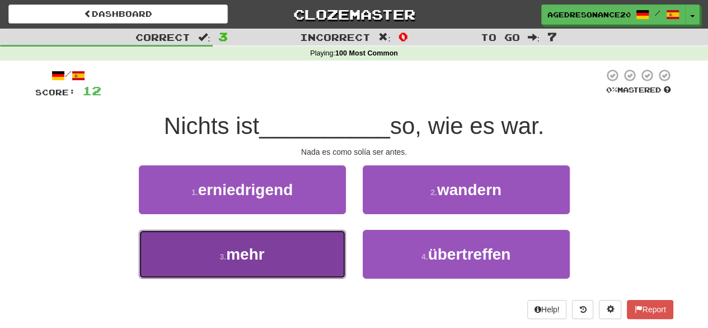
click at [332, 260] on button "3 . mehr" at bounding box center [242, 254] width 207 height 49
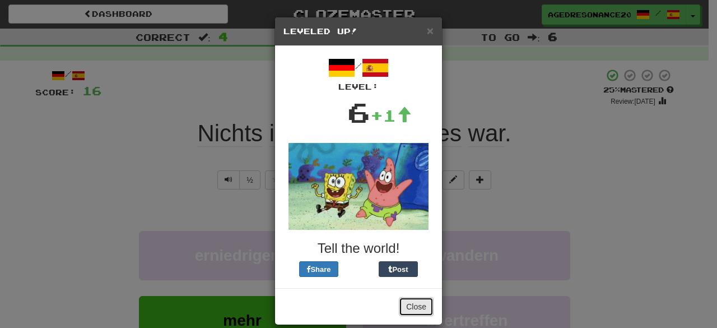
click at [411, 307] on button "Close" at bounding box center [416, 306] width 35 height 19
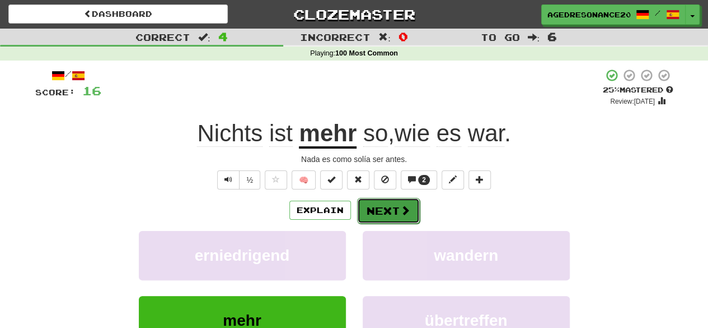
click at [401, 209] on span at bounding box center [405, 210] width 10 height 10
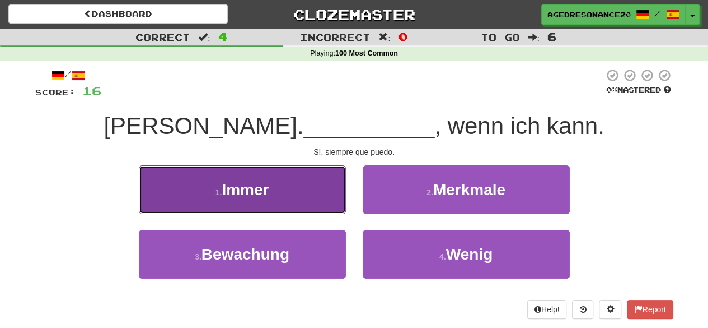
click at [343, 197] on button "1 . Immer" at bounding box center [242, 189] width 207 height 49
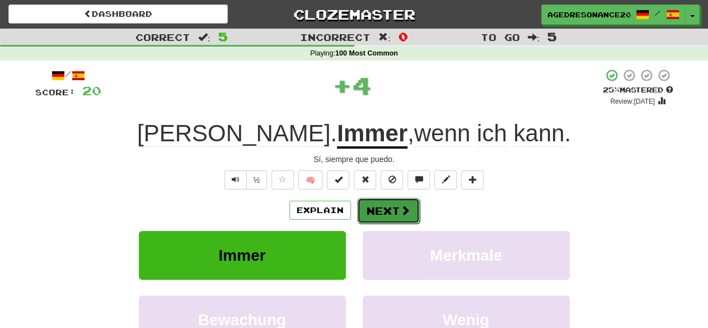
click at [398, 209] on button "Next" at bounding box center [388, 211] width 63 height 26
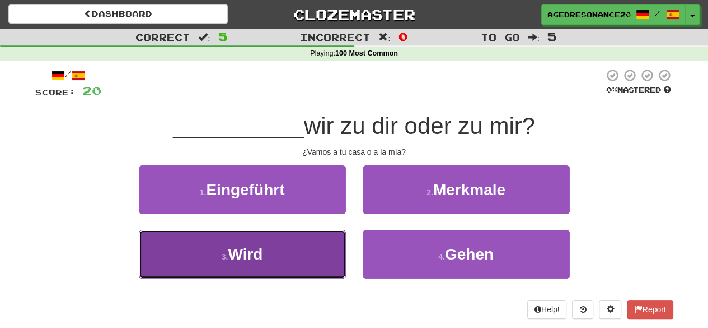
click at [337, 248] on button "3 . Wird" at bounding box center [242, 254] width 207 height 49
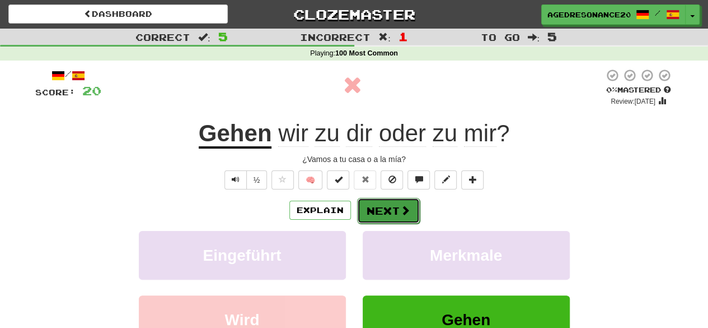
click at [370, 207] on button "Next" at bounding box center [388, 211] width 63 height 26
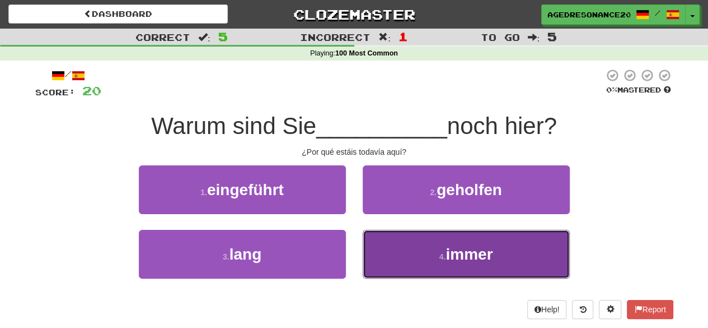
click at [383, 250] on button "4 . immer" at bounding box center [466, 254] width 207 height 49
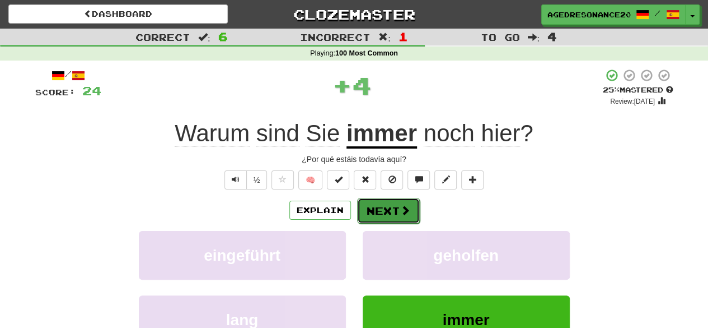
click at [374, 216] on button "Next" at bounding box center [388, 211] width 63 height 26
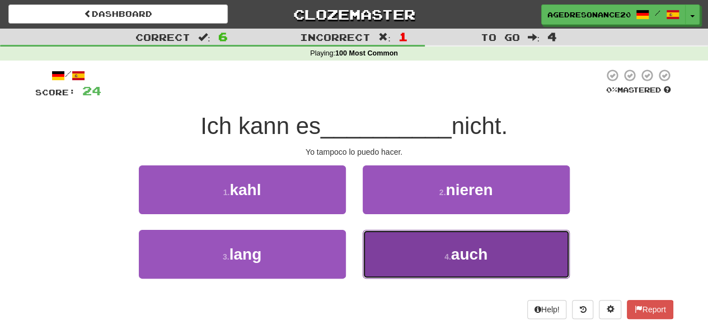
click at [433, 258] on button "4 . auch" at bounding box center [466, 254] width 207 height 49
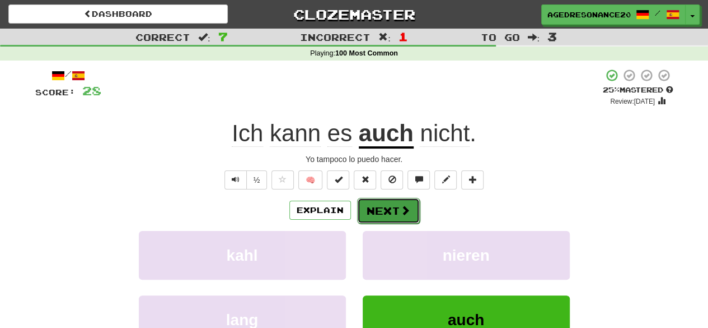
click at [393, 209] on button "Next" at bounding box center [388, 211] width 63 height 26
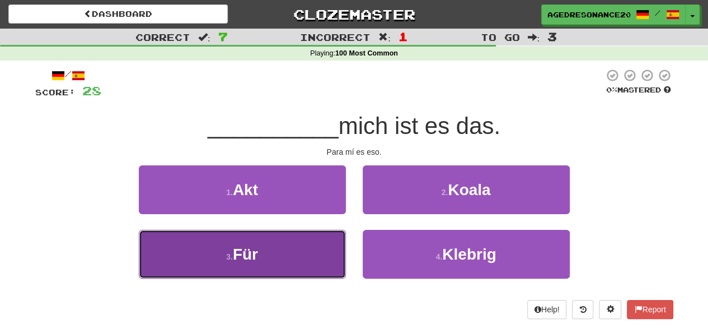
click at [286, 249] on button "3 . Für" at bounding box center [242, 254] width 207 height 49
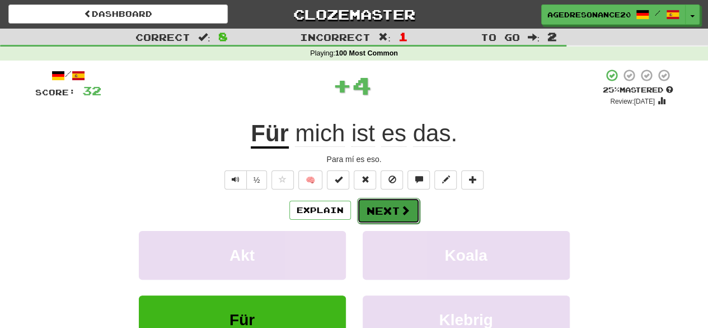
click at [385, 211] on button "Next" at bounding box center [388, 211] width 63 height 26
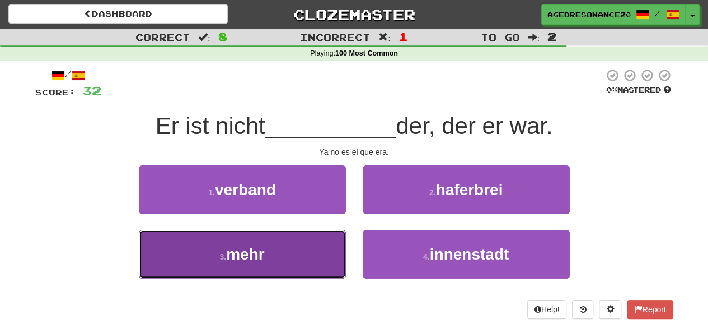
click at [311, 245] on button "3 . mehr" at bounding box center [242, 254] width 207 height 49
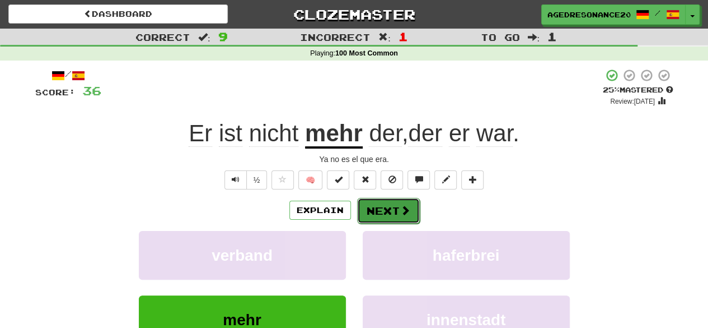
click at [409, 206] on span at bounding box center [405, 210] width 10 height 10
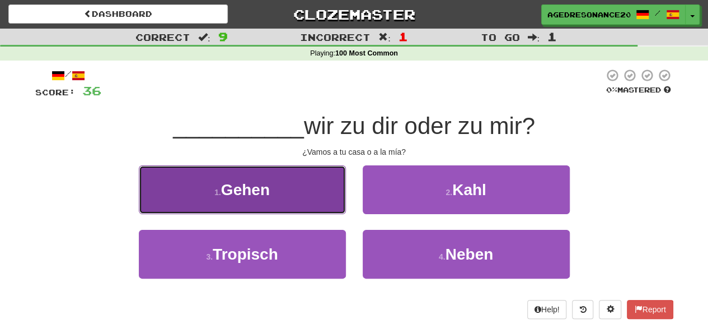
click at [338, 189] on button "1 . Gehen" at bounding box center [242, 189] width 207 height 49
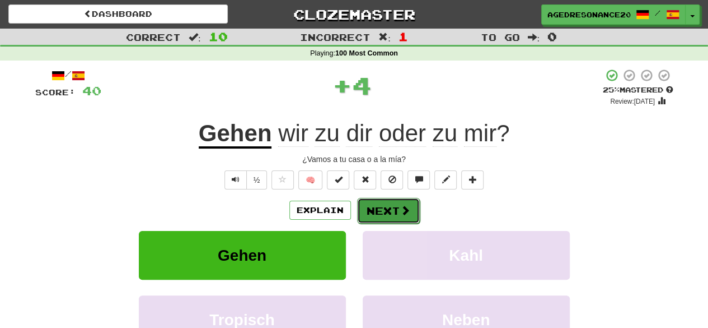
click at [374, 212] on button "Next" at bounding box center [388, 211] width 63 height 26
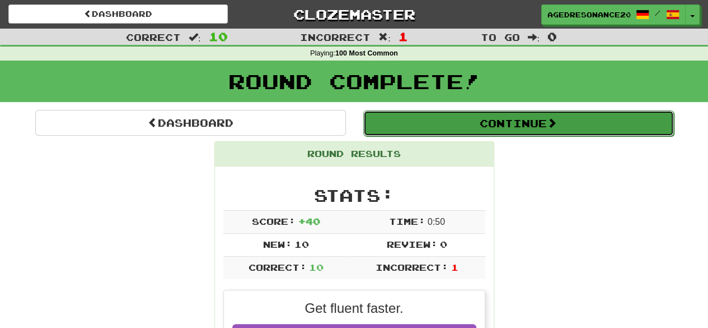
click at [438, 127] on button "Continue" at bounding box center [518, 123] width 311 height 26
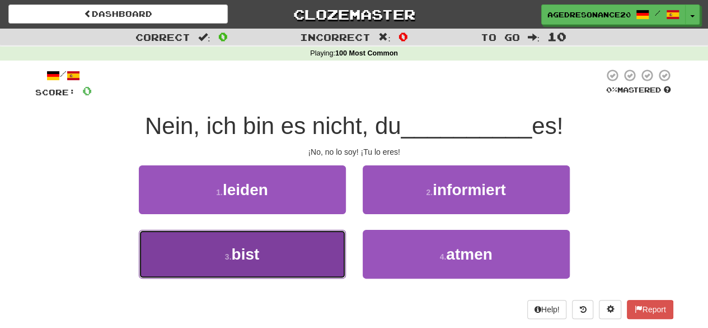
click at [324, 250] on button "3 . bist" at bounding box center [242, 254] width 207 height 49
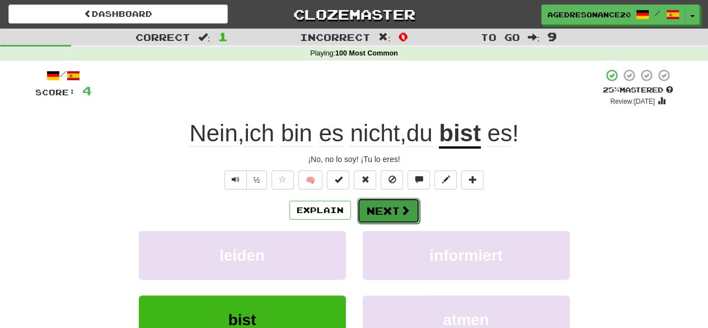
click at [383, 216] on button "Next" at bounding box center [388, 211] width 63 height 26
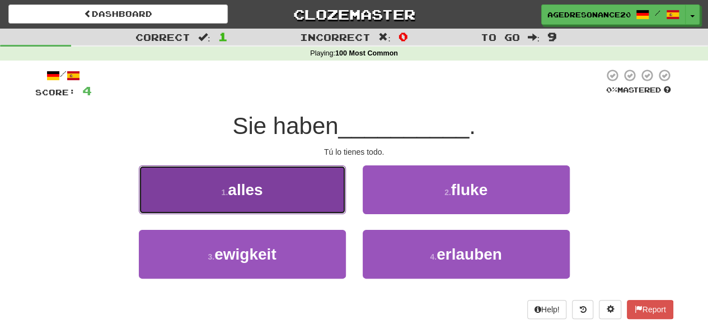
click at [319, 200] on button "1 . alles" at bounding box center [242, 189] width 207 height 49
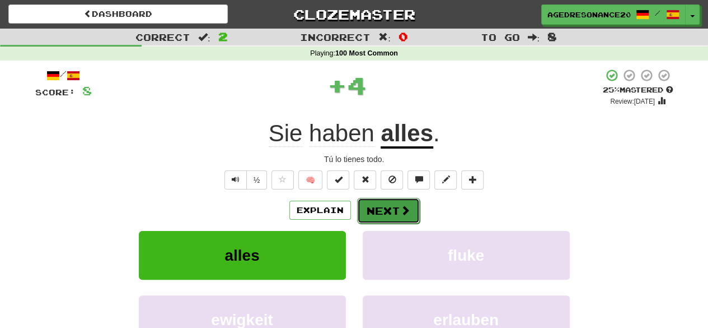
click at [403, 208] on span at bounding box center [405, 210] width 10 height 10
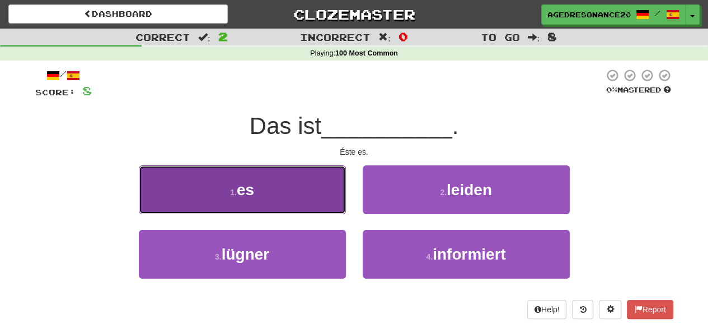
click at [312, 205] on button "1 . es" at bounding box center [242, 189] width 207 height 49
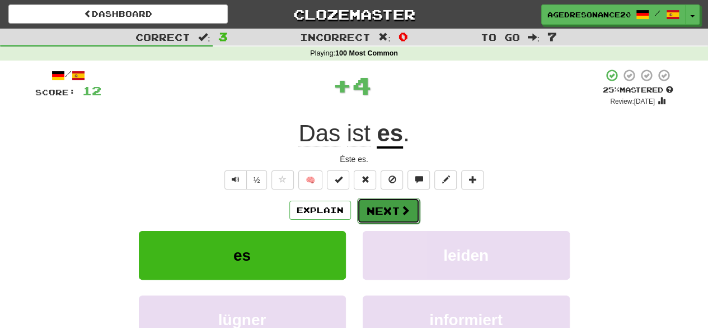
click at [371, 209] on button "Next" at bounding box center [388, 211] width 63 height 26
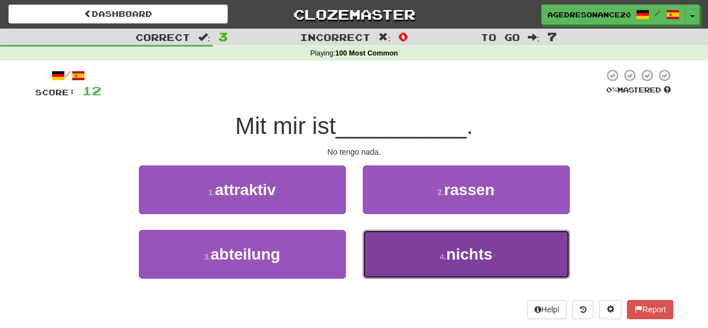
click at [399, 260] on button "4 . nichts" at bounding box center [466, 254] width 207 height 49
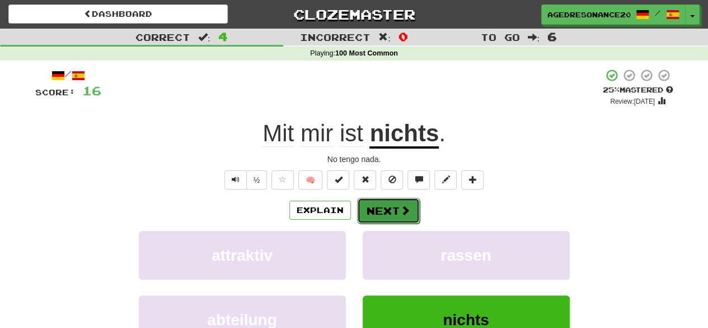
click at [377, 208] on button "Next" at bounding box center [388, 211] width 63 height 26
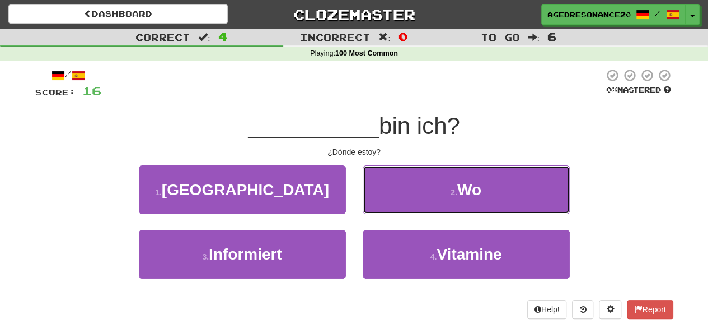
click at [377, 208] on button "2 . Wo" at bounding box center [466, 189] width 207 height 49
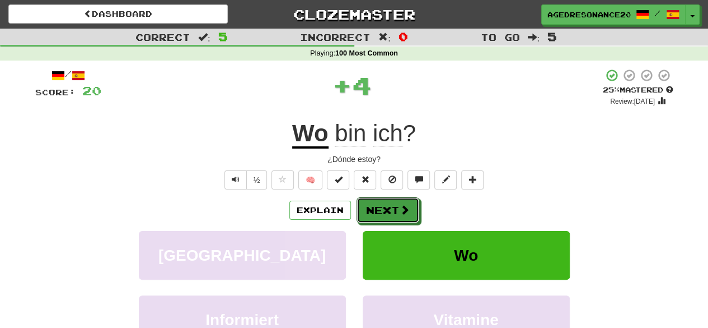
click at [377, 208] on button "Next" at bounding box center [388, 210] width 63 height 26
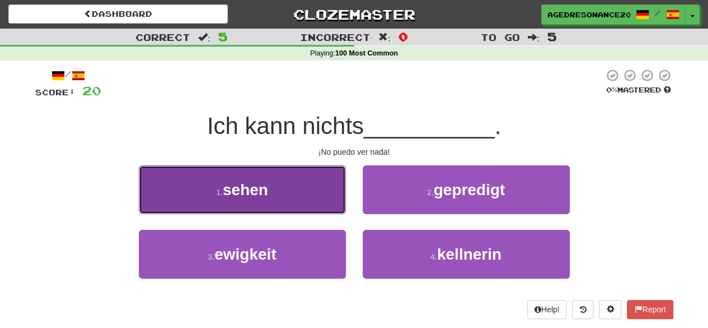
click at [333, 197] on button "1 . sehen" at bounding box center [242, 189] width 207 height 49
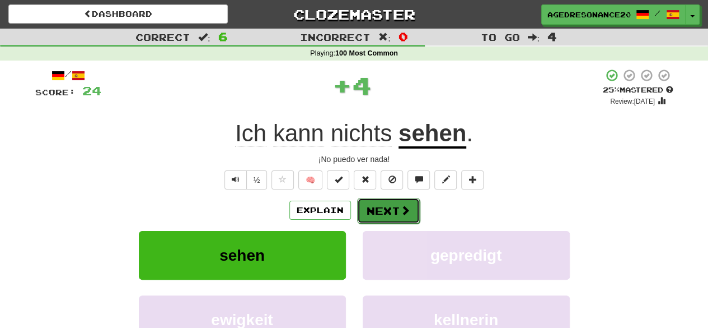
click at [377, 206] on button "Next" at bounding box center [388, 211] width 63 height 26
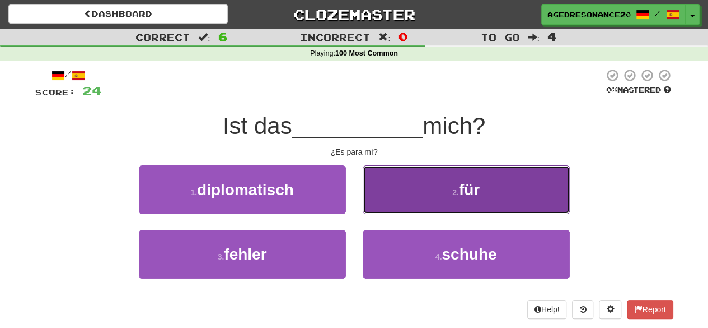
click at [432, 198] on button "2 . für" at bounding box center [466, 189] width 207 height 49
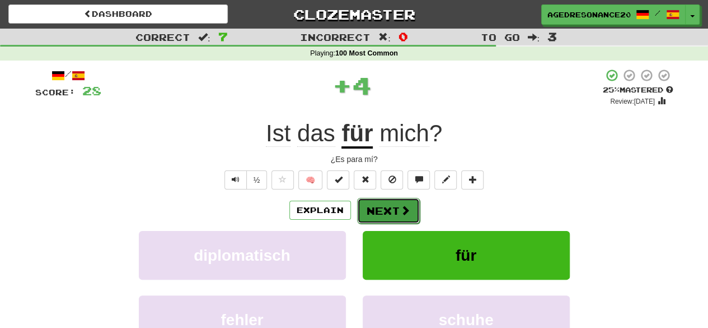
click at [405, 208] on span at bounding box center [405, 210] width 10 height 10
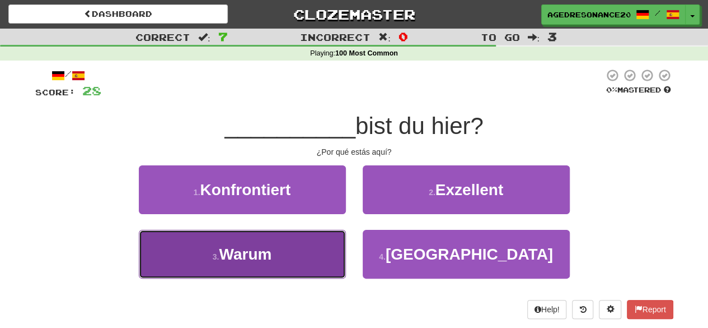
click at [302, 257] on button "3 . Warum" at bounding box center [242, 254] width 207 height 49
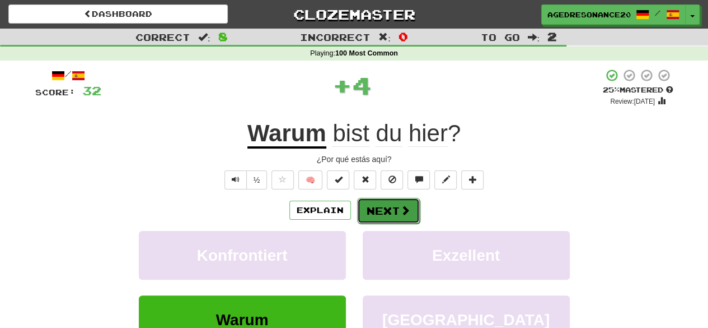
click at [379, 214] on button "Next" at bounding box center [388, 211] width 63 height 26
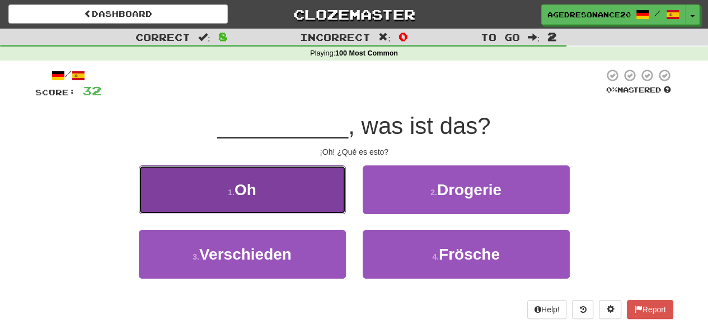
click at [329, 203] on button "1 . Oh" at bounding box center [242, 189] width 207 height 49
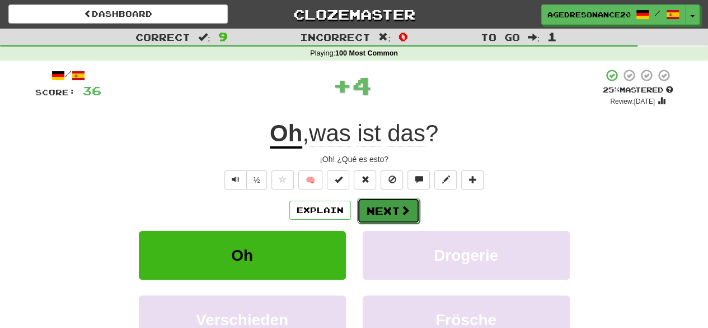
click at [385, 212] on button "Next" at bounding box center [388, 211] width 63 height 26
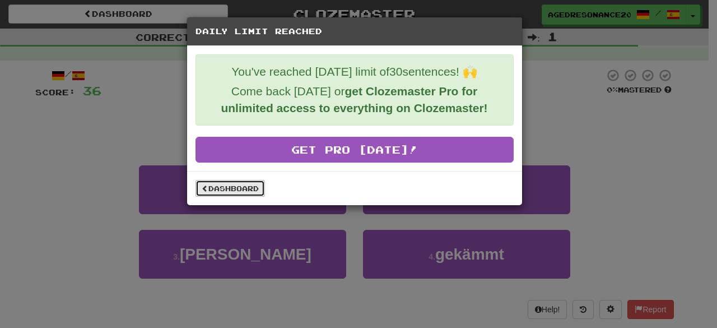
click at [258, 186] on link "Dashboard" at bounding box center [229, 188] width 69 height 17
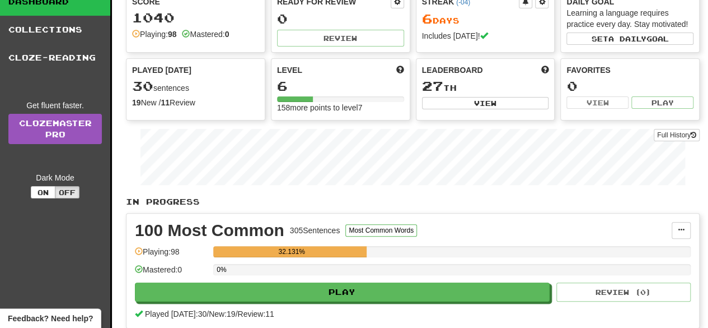
scroll to position [67, 0]
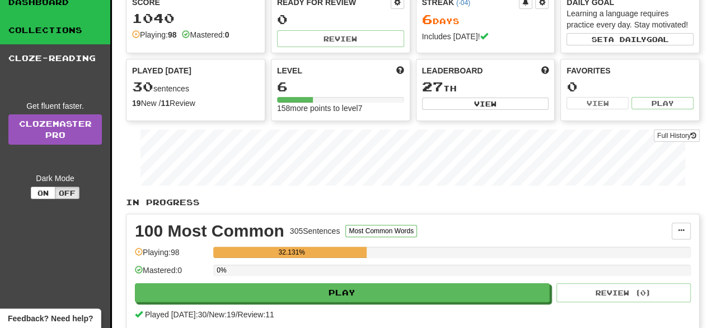
click at [93, 32] on link "Collections" at bounding box center [55, 30] width 110 height 28
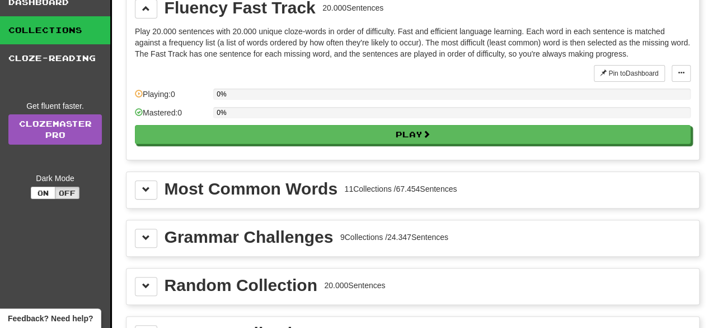
scroll to position [0, 0]
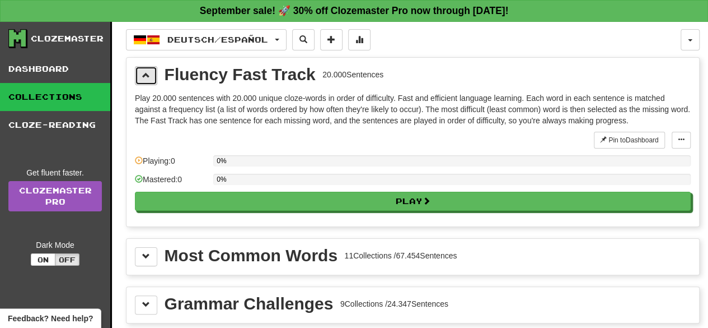
click at [147, 74] on span at bounding box center [146, 75] width 8 height 8
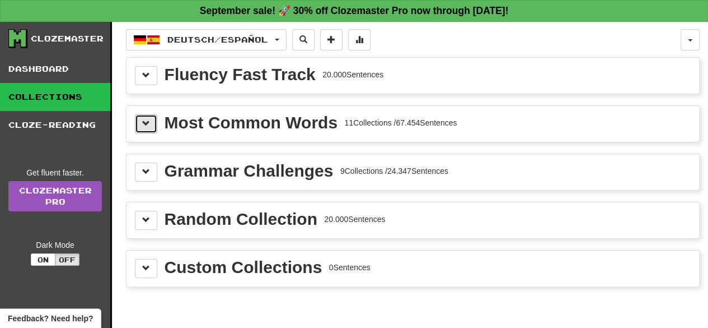
click at [142, 120] on span at bounding box center [146, 123] width 8 height 8
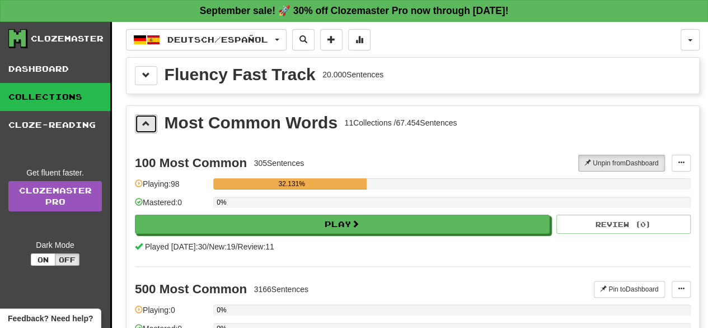
click at [142, 120] on span at bounding box center [146, 123] width 8 height 8
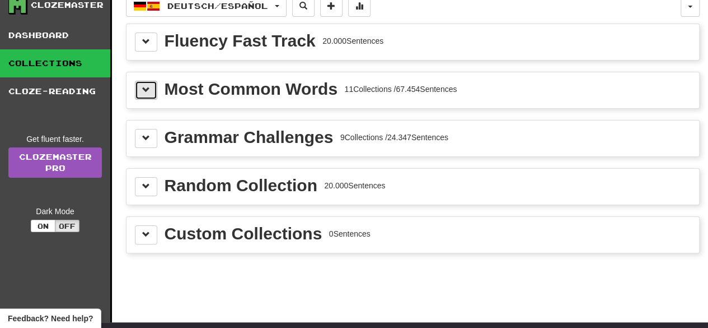
scroll to position [35, 0]
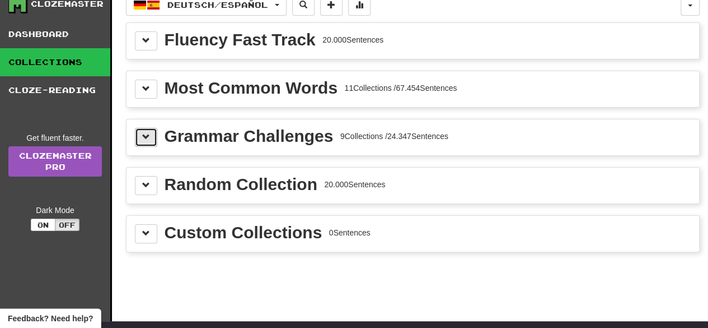
click at [145, 133] on span at bounding box center [146, 137] width 8 height 8
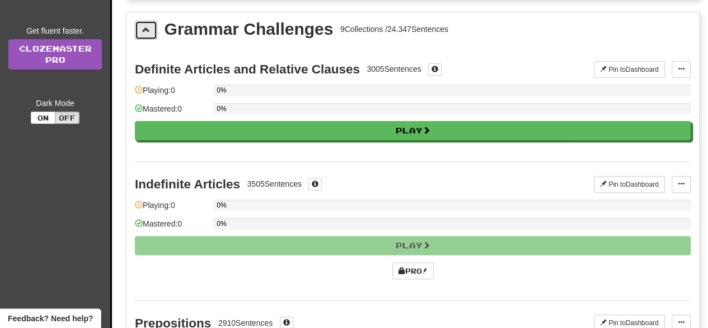
scroll to position [141, 0]
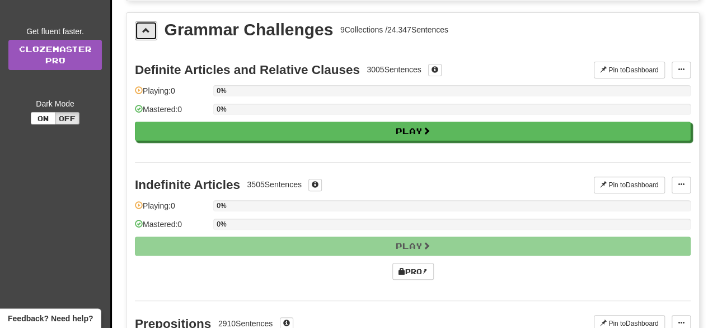
click at [141, 31] on button at bounding box center [146, 30] width 22 height 19
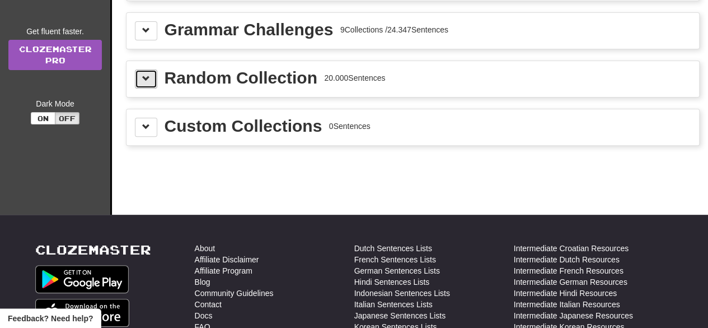
click at [146, 78] on span at bounding box center [146, 78] width 8 height 8
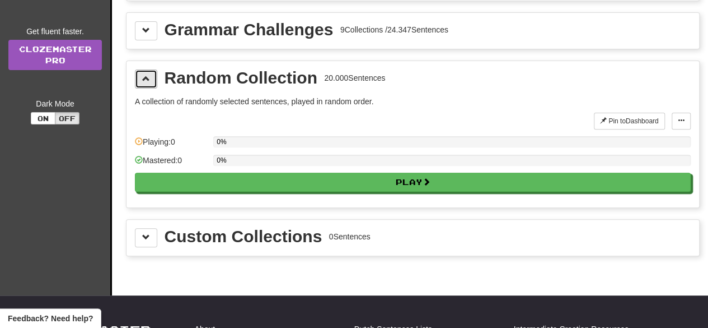
click at [146, 78] on span at bounding box center [146, 78] width 8 height 8
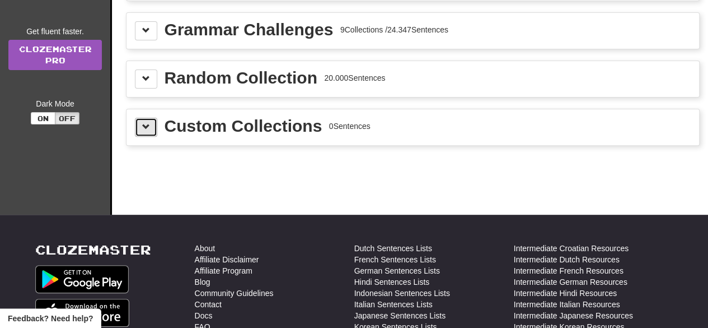
click at [147, 125] on span at bounding box center [146, 127] width 8 height 8
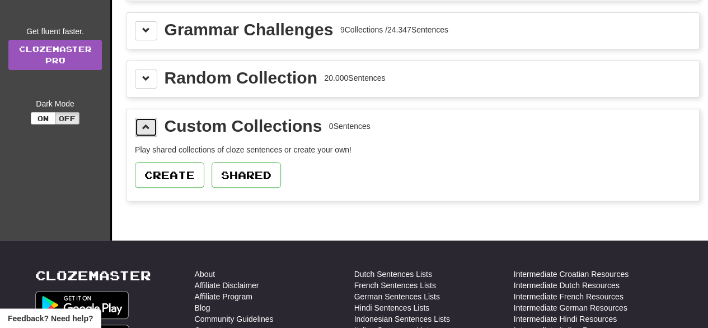
click at [147, 125] on span at bounding box center [146, 127] width 8 height 8
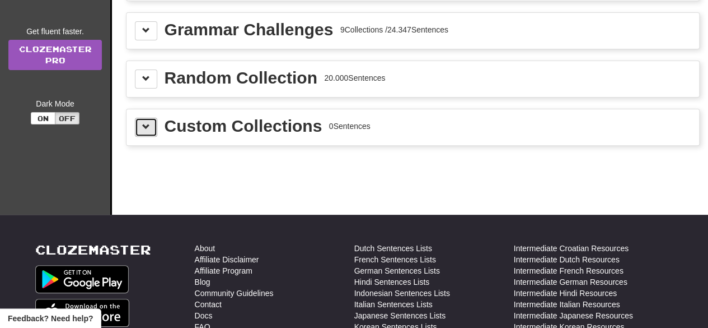
click at [147, 125] on span at bounding box center [146, 127] width 8 height 8
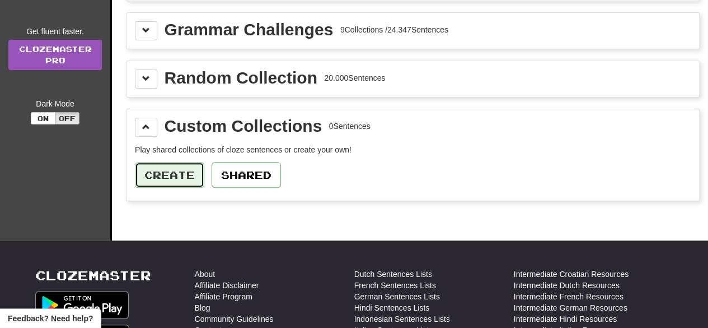
click at [162, 171] on button "Create" at bounding box center [169, 175] width 69 height 26
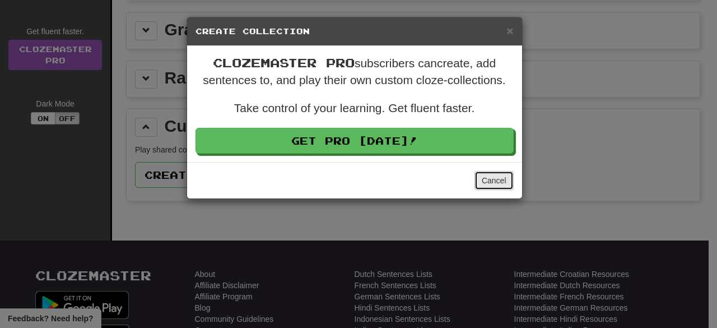
click at [493, 179] on button "Cancel" at bounding box center [493, 180] width 39 height 19
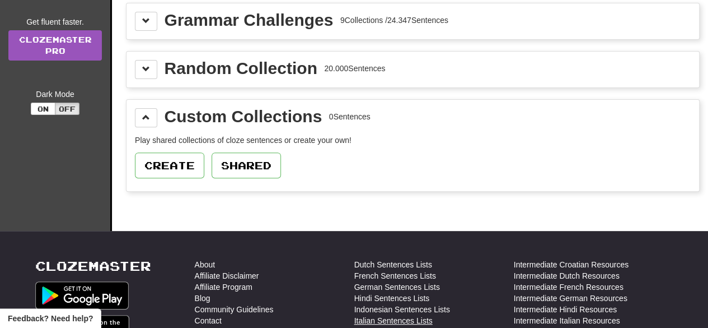
scroll to position [0, 0]
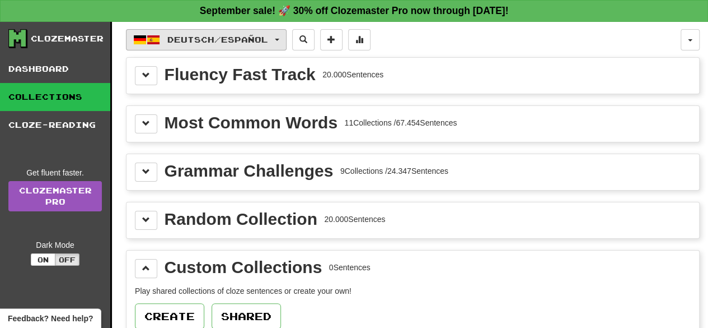
click at [198, 40] on span "Deutsch / Español" at bounding box center [217, 40] width 101 height 10
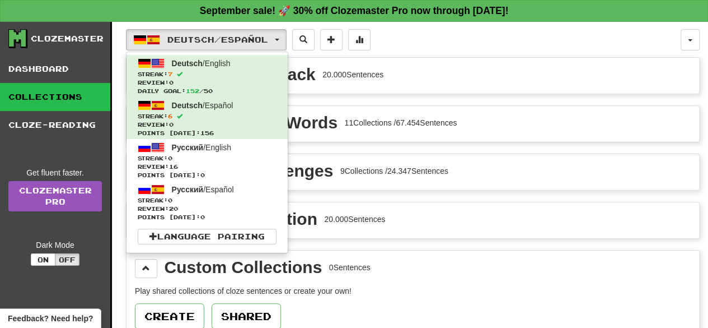
click at [583, 41] on div "Deutsch / Español Deutsch / English Streak: 7 Review: 0 Daily Goal: 152 / 50 De…" at bounding box center [403, 39] width 555 height 21
